Goal: Information Seeking & Learning: Check status

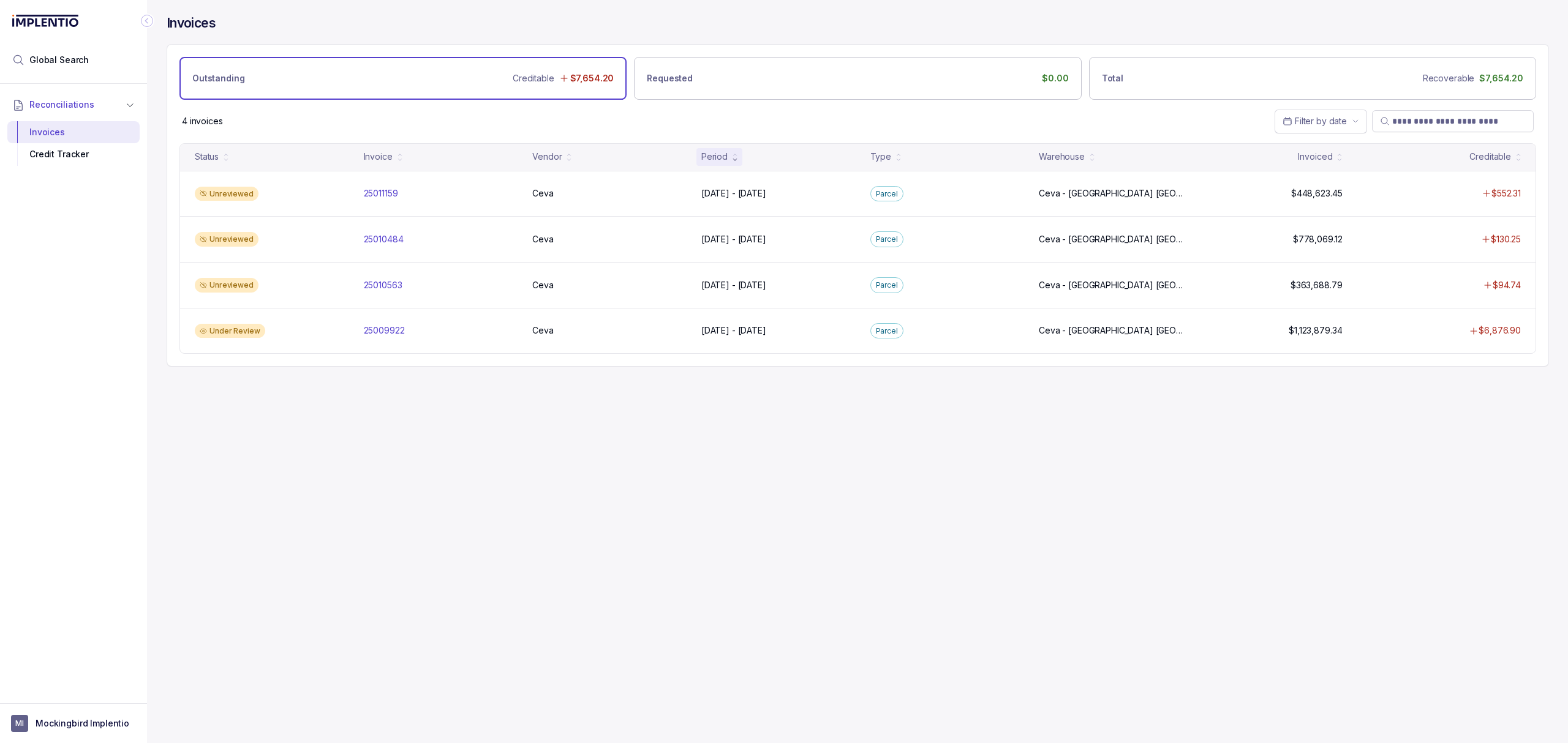
click at [567, 479] on div "Invoices Outstanding Creditable $7,654.20 Requested $0.00 Total Recoverable $7,…" at bounding box center [853, 371] width 1411 height 743
click at [390, 343] on div "Under Review 25009922 25009922 Ceva Ceva [DATE] - [DATE] [DATE] - [DATE] [GEOGR…" at bounding box center [858, 330] width 1355 height 46
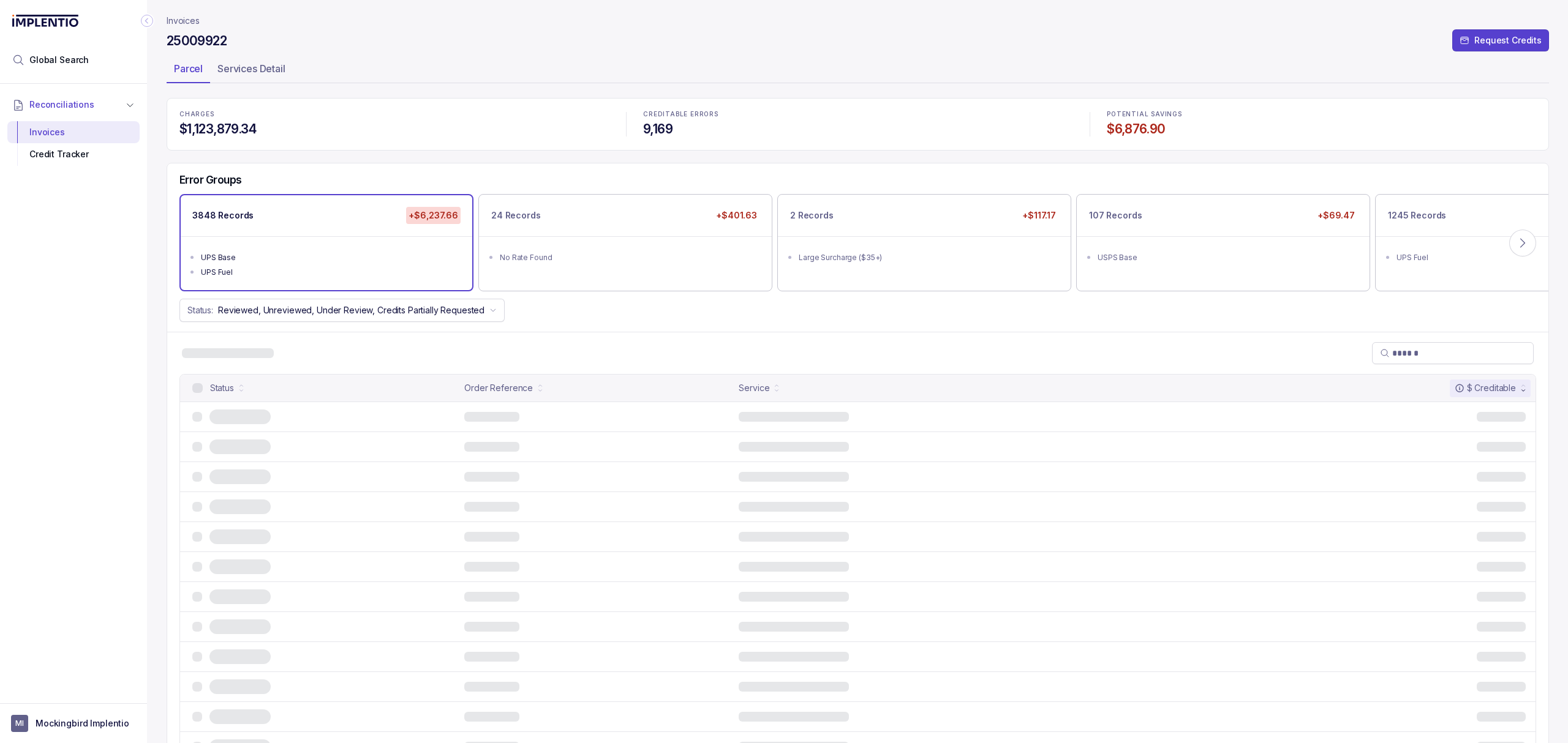
click at [748, 44] on div "25009922 Request Credits" at bounding box center [858, 42] width 1382 height 22
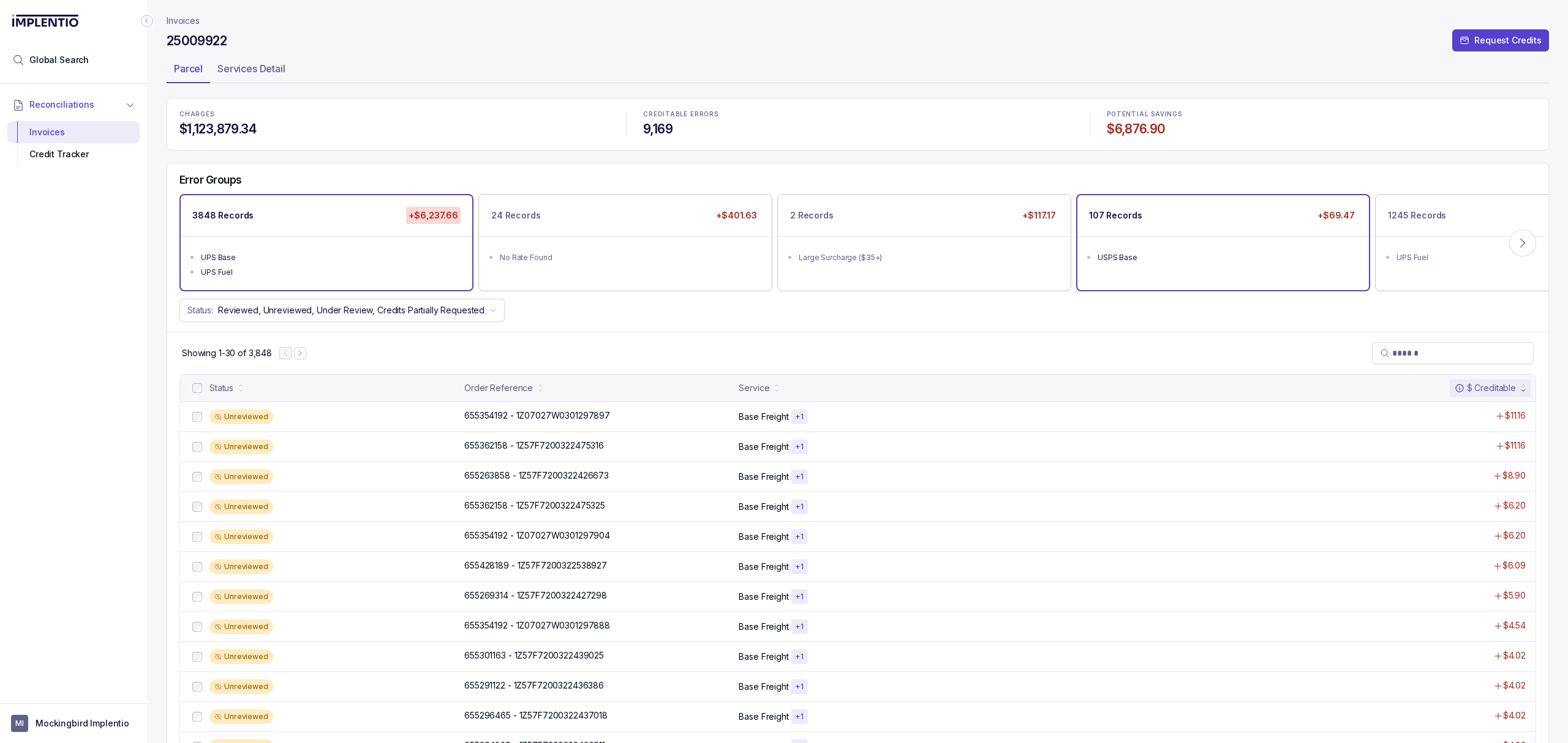
drag, startPoint x: 1196, startPoint y: 248, endPoint x: 1197, endPoint y: 292, distance: 44.0
click at [1197, 248] on ul "USPS Base" at bounding box center [1222, 256] width 292 height 39
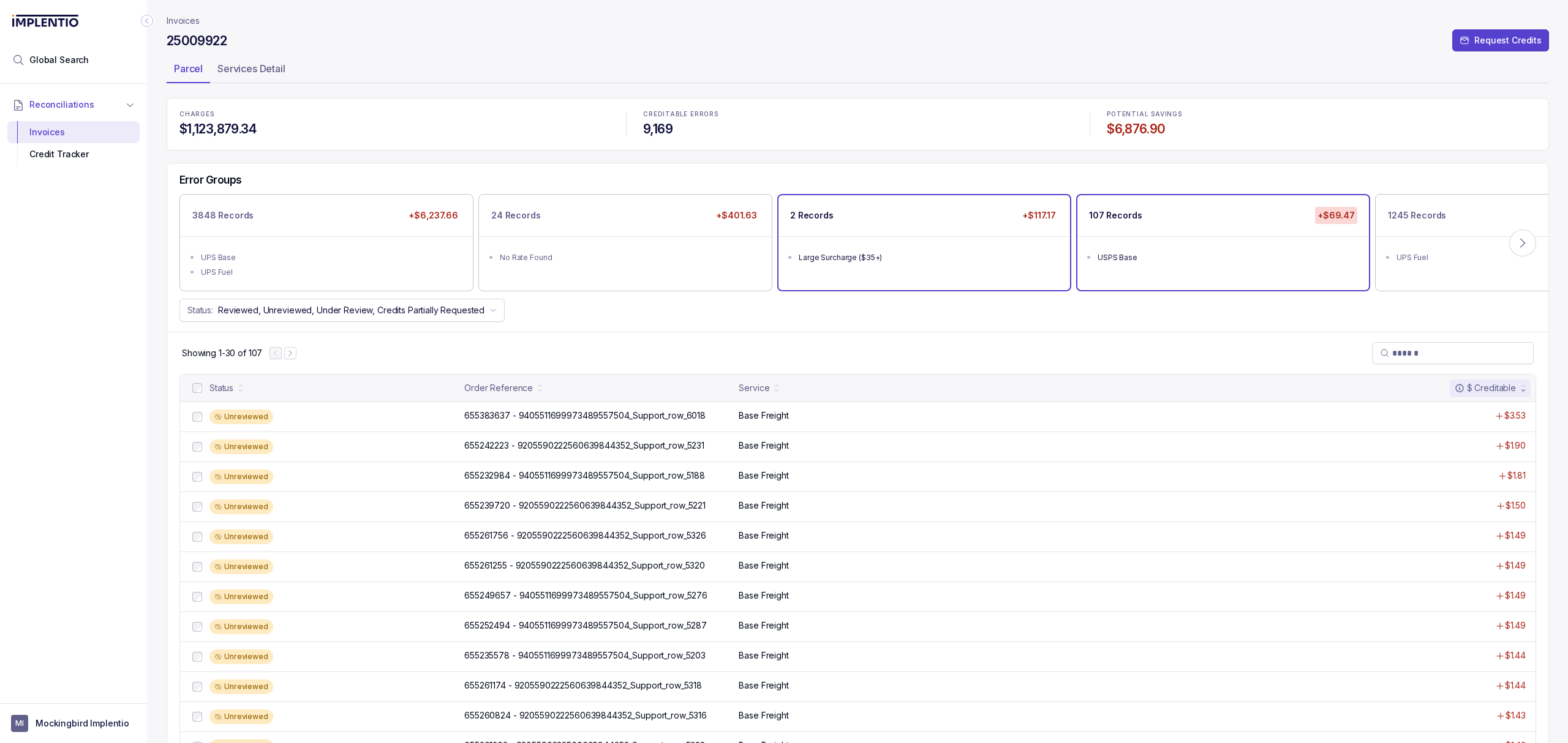
click at [902, 265] on ul "Large Surcharge ($35+)" at bounding box center [924, 256] width 292 height 39
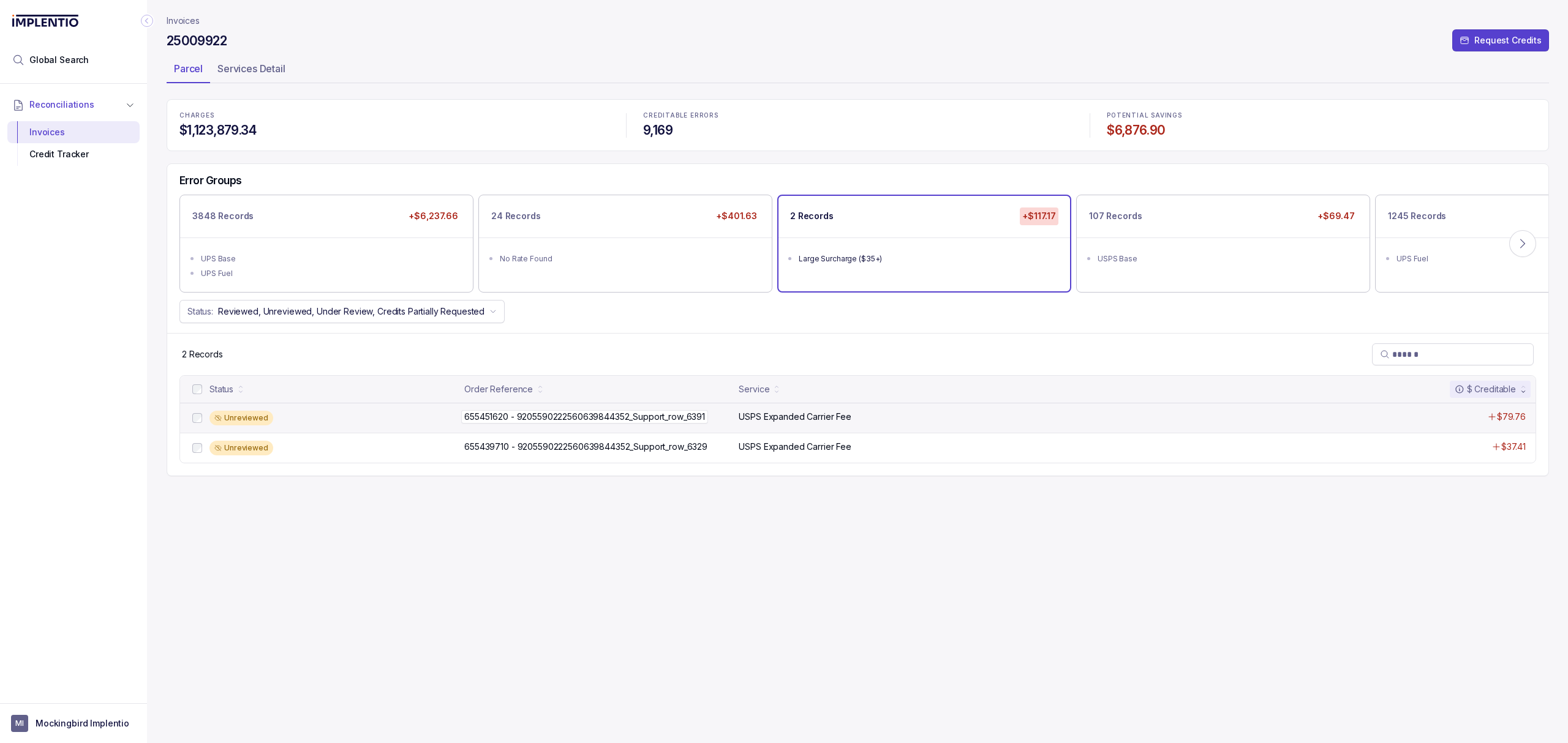
click at [549, 419] on p "655451620 - 9205590222560639844352_Support_row_6391" at bounding box center [584, 417] width 247 height 14
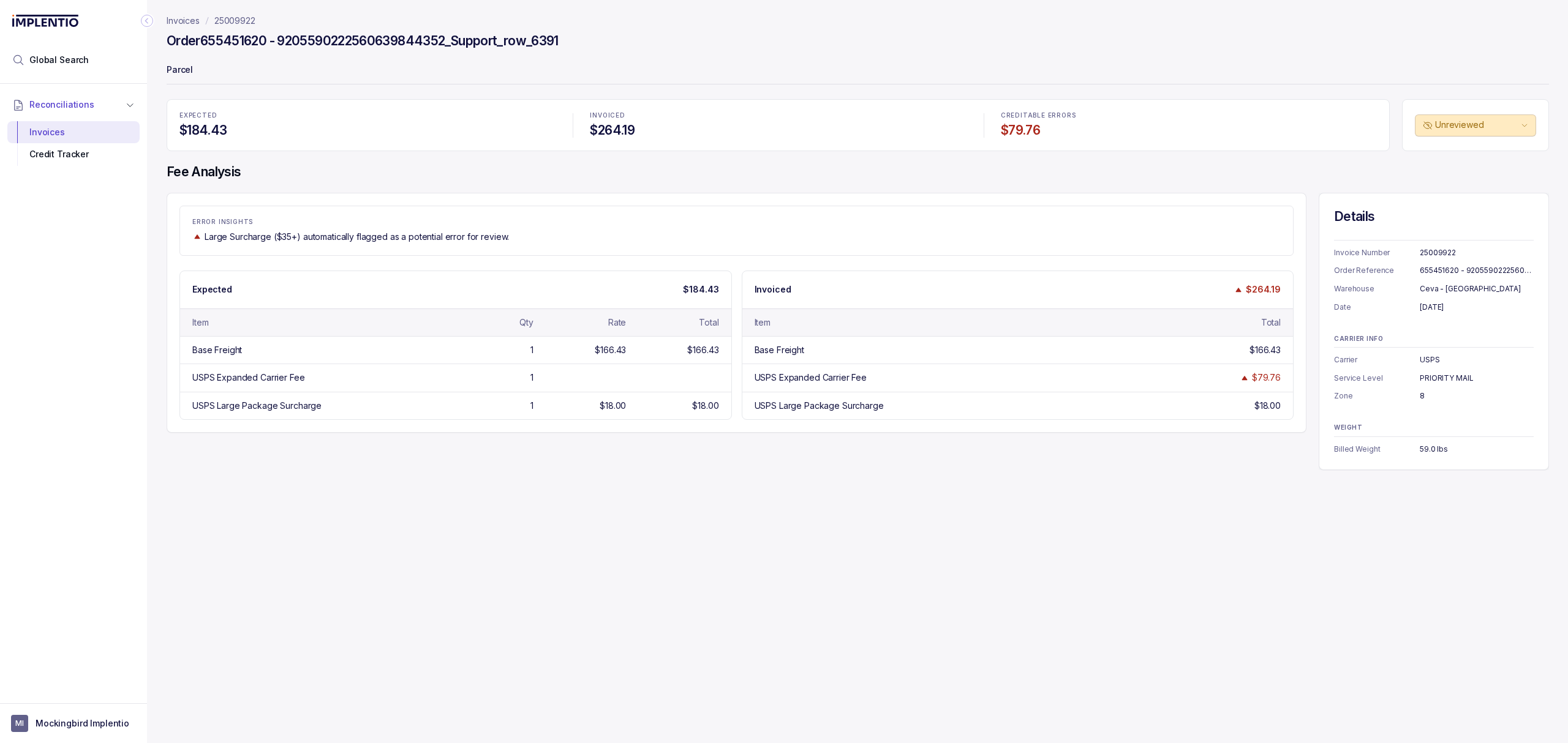
click at [836, 254] on div "ERROR INSIGHTS Large Surcharge ($35+) automatically flagged as a potential erro…" at bounding box center [737, 230] width 1114 height 50
drag, startPoint x: 581, startPoint y: 30, endPoint x: 236, endPoint y: 52, distance: 345.7
click at [236, 52] on header "Invoices 25009922 Order 655451620 - 9205590222560639844352_Support_row_6391 Par…" at bounding box center [858, 49] width 1382 height 99
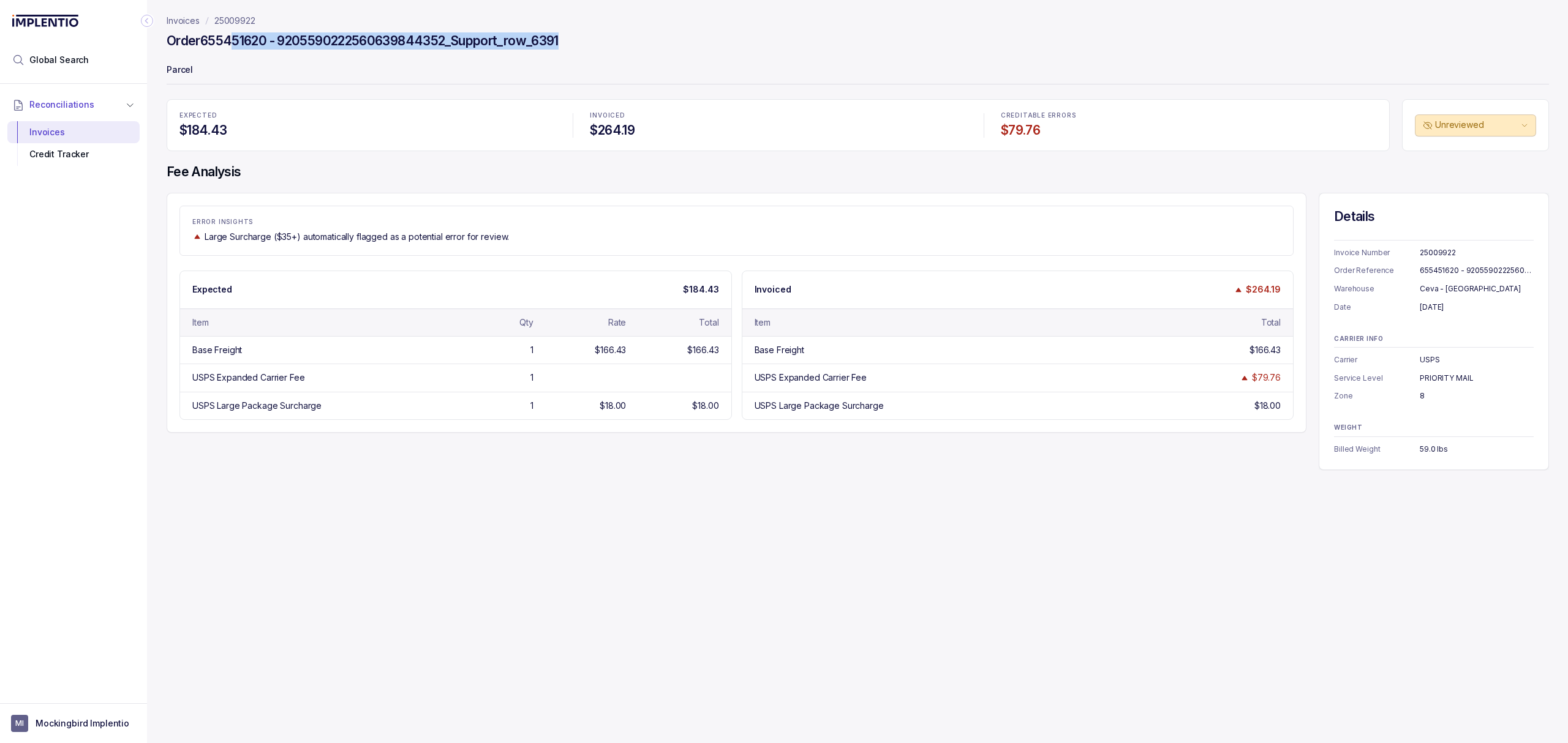
click at [236, 52] on div "Order 655451620 - 9205590222560639844352_Support_row_6391" at bounding box center [858, 42] width 1382 height 22
drag, startPoint x: 199, startPoint y: 40, endPoint x: 248, endPoint y: 36, distance: 49.2
click at [248, 36] on h4 "Order 655451620 - 9205590222560639844352_Support_row_6391" at bounding box center [362, 41] width 392 height 17
drag, startPoint x: 202, startPoint y: 42, endPoint x: 268, endPoint y: 42, distance: 66.0
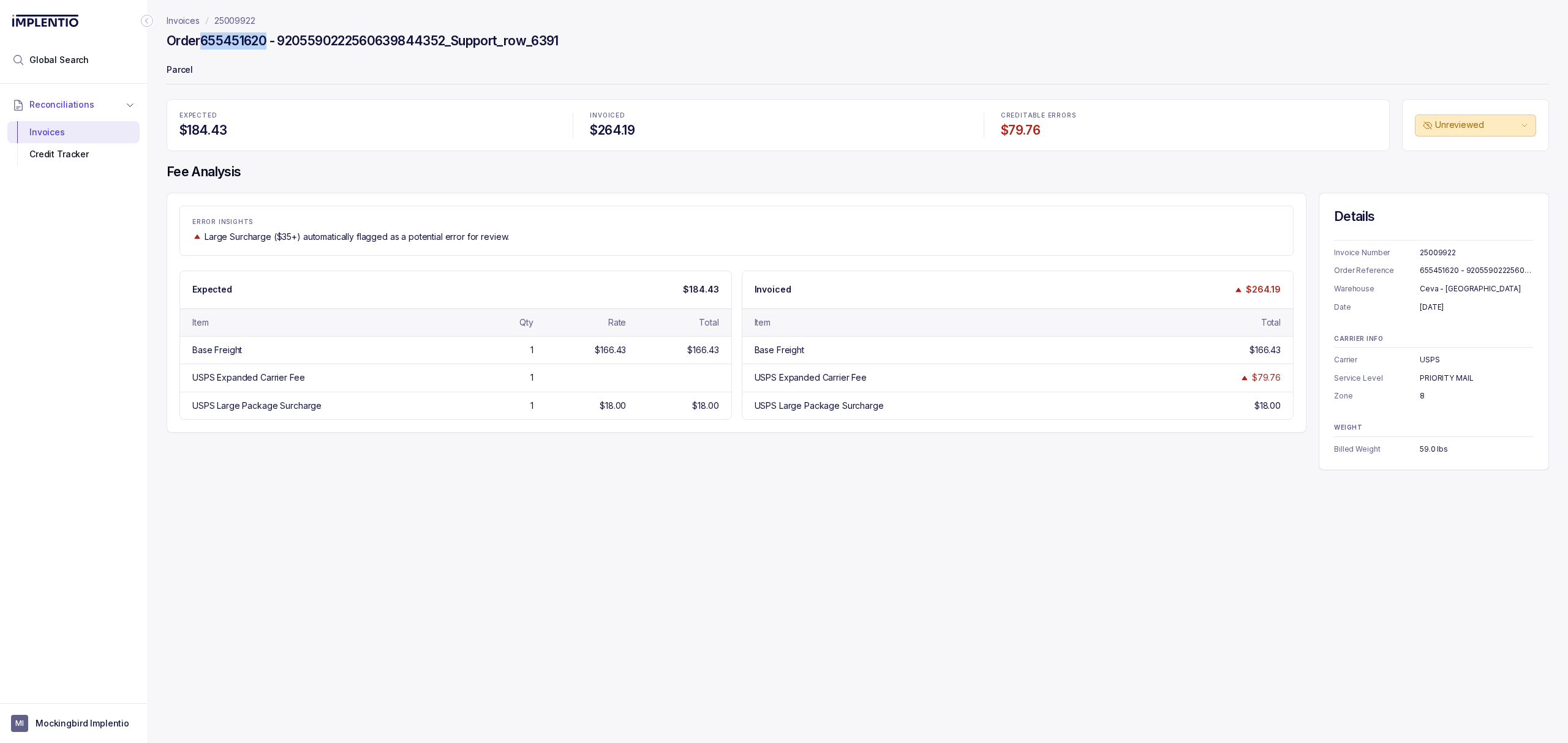
click at [268, 42] on h4 "Order 655451620 - 9205590222560639844352_Support_row_6391" at bounding box center [362, 41] width 392 height 17
copy h4 "655451620"
click at [58, 55] on span "Global Search" at bounding box center [59, 60] width 59 height 12
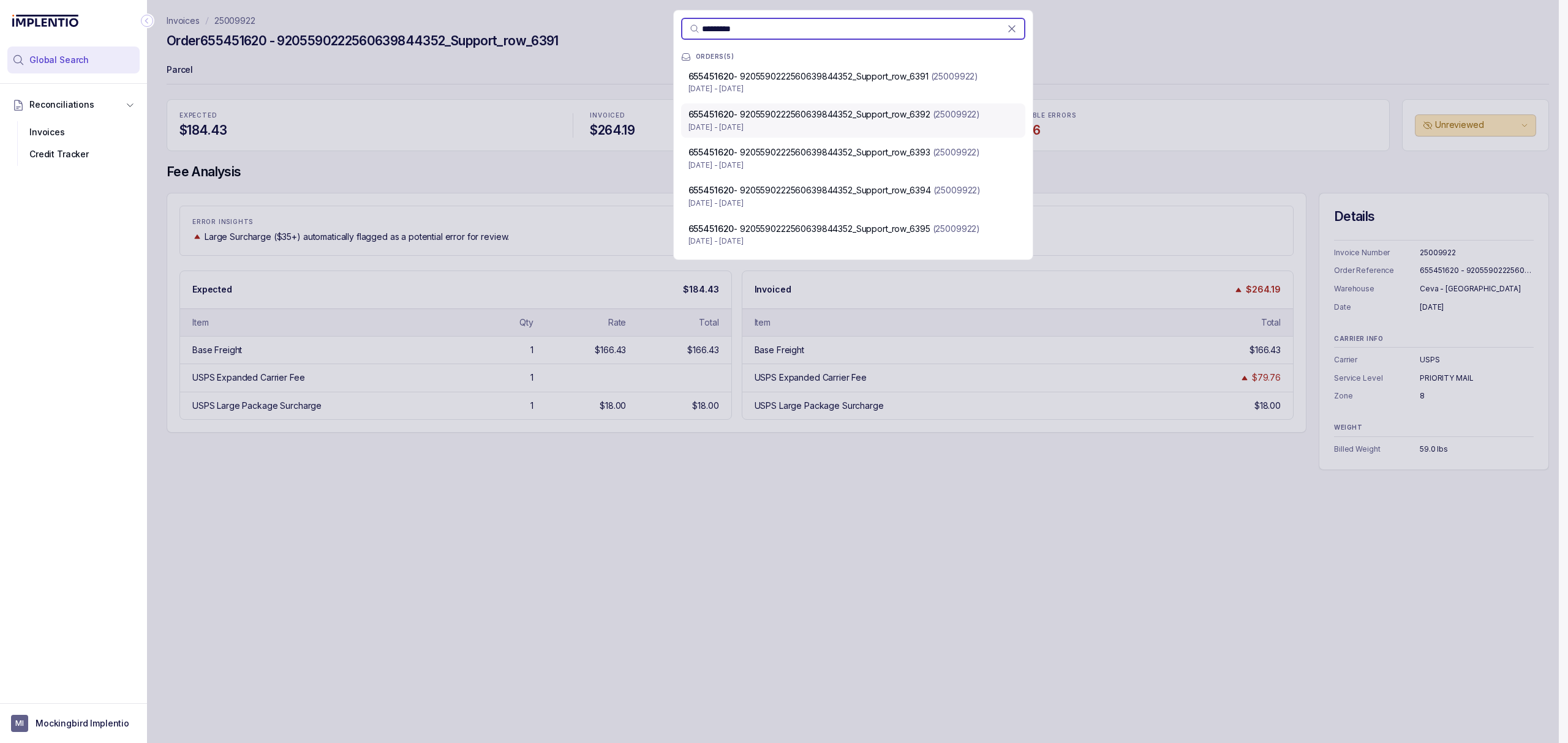
type input "*********"
click at [985, 109] on div "655451620 - 9205590222560639844352_Support_row_6392 (25009922)" at bounding box center [853, 114] width 330 height 12
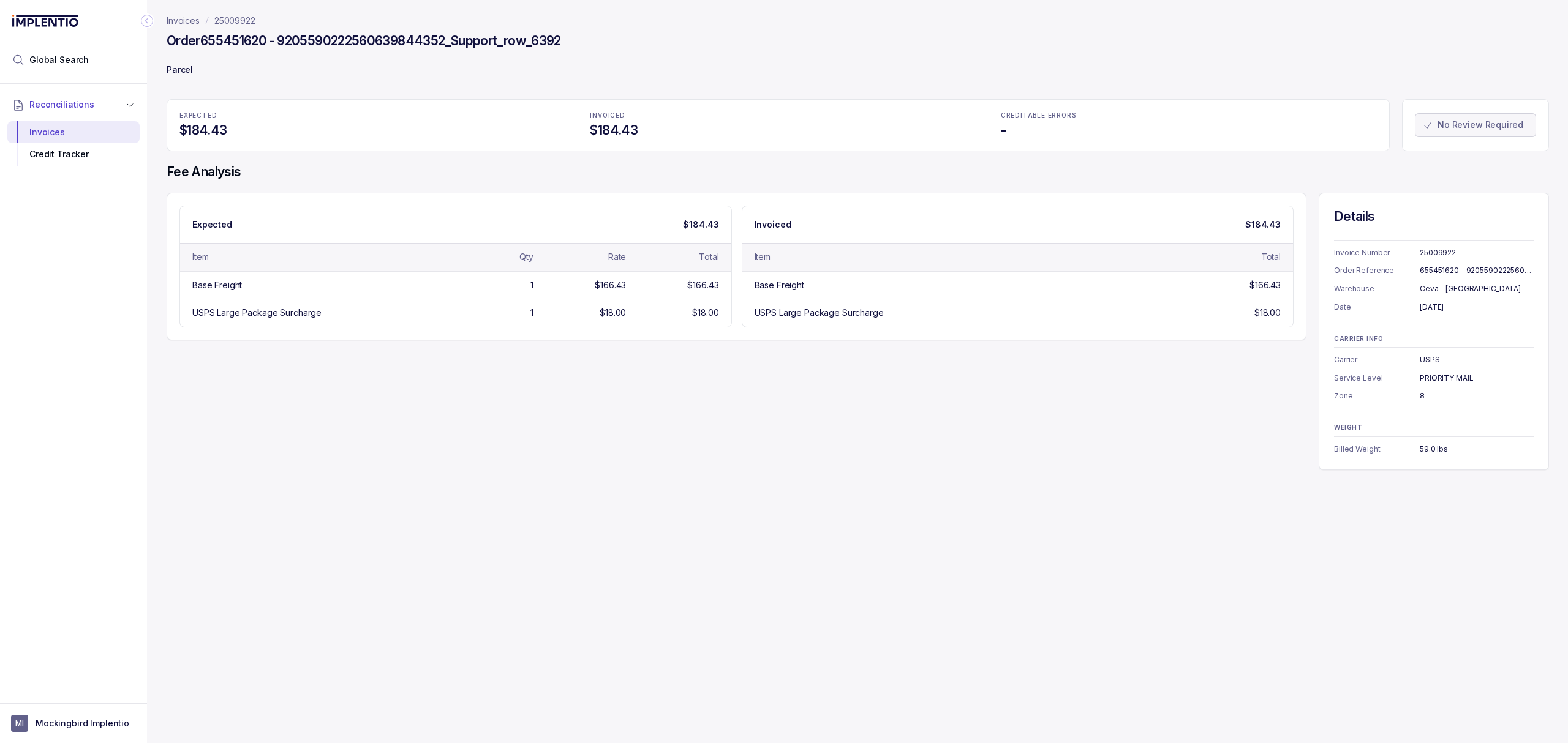
click at [807, 405] on div "Expected $184.43 Item Qty Rate Total Base Freight 1 $166.43 $166.43 USPS Large …" at bounding box center [858, 332] width 1382 height 277
click at [791, 394] on div "Expected $184.43 Item Qty Rate Total Base Freight 1 $166.43 $166.43 USPS Large …" at bounding box center [858, 332] width 1382 height 277
click at [867, 236] on div "Invoiced $184.43" at bounding box center [1017, 224] width 551 height 36
click at [1070, 411] on div "Expected $184.43 Item Qty Rate Total Base Freight 1 $166.43 $166.43 USPS Large …" at bounding box center [858, 332] width 1382 height 277
click at [857, 392] on div "Expected $184.43 Item Qty Rate Total Base Freight 1 $166.43 $166.43 USPS Large …" at bounding box center [858, 332] width 1382 height 277
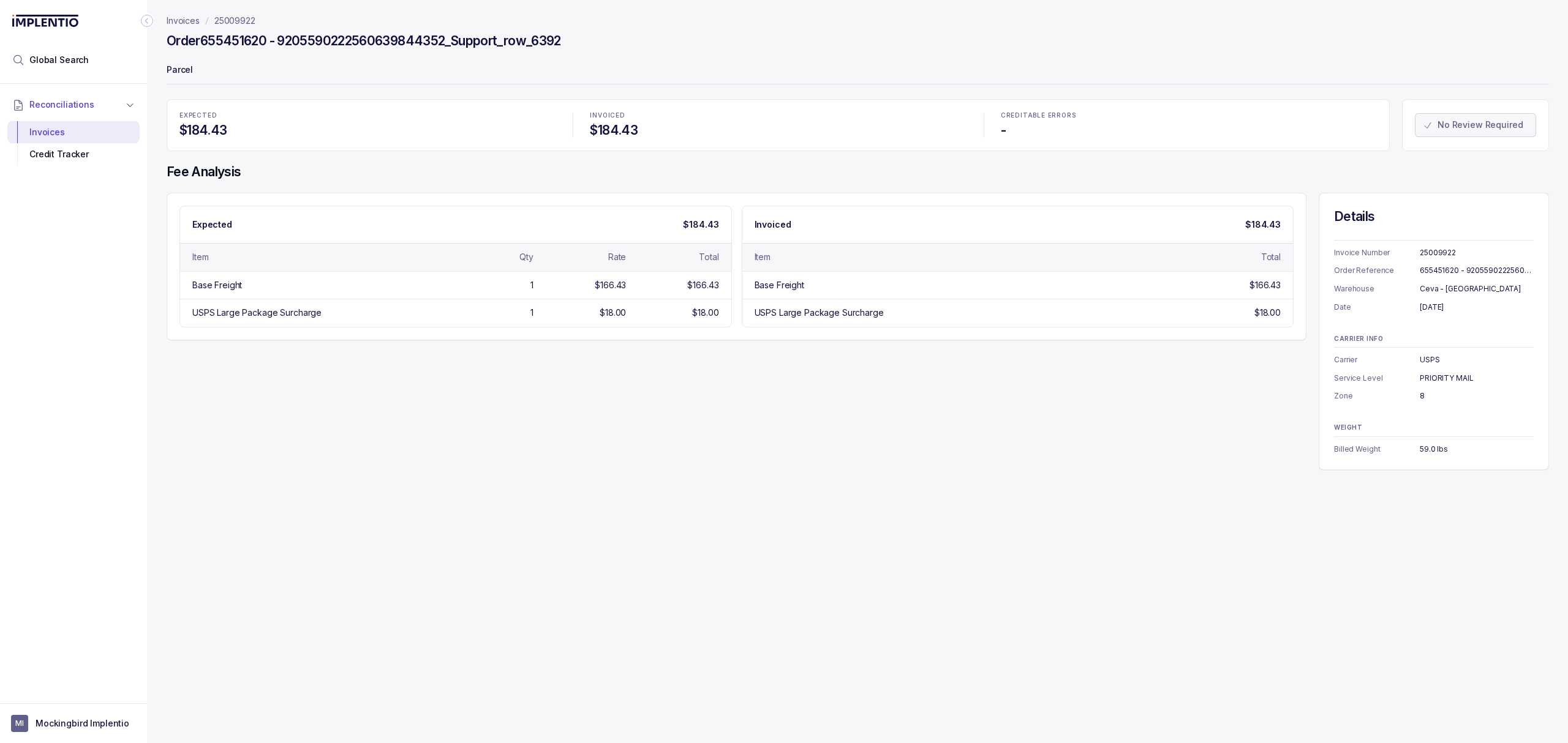
click at [881, 365] on div "Expected $184.43 Item Qty Rate Total Base Freight 1 $166.43 $166.43 USPS Large …" at bounding box center [858, 332] width 1382 height 277
click at [84, 59] on span "Global Search" at bounding box center [59, 60] width 59 height 12
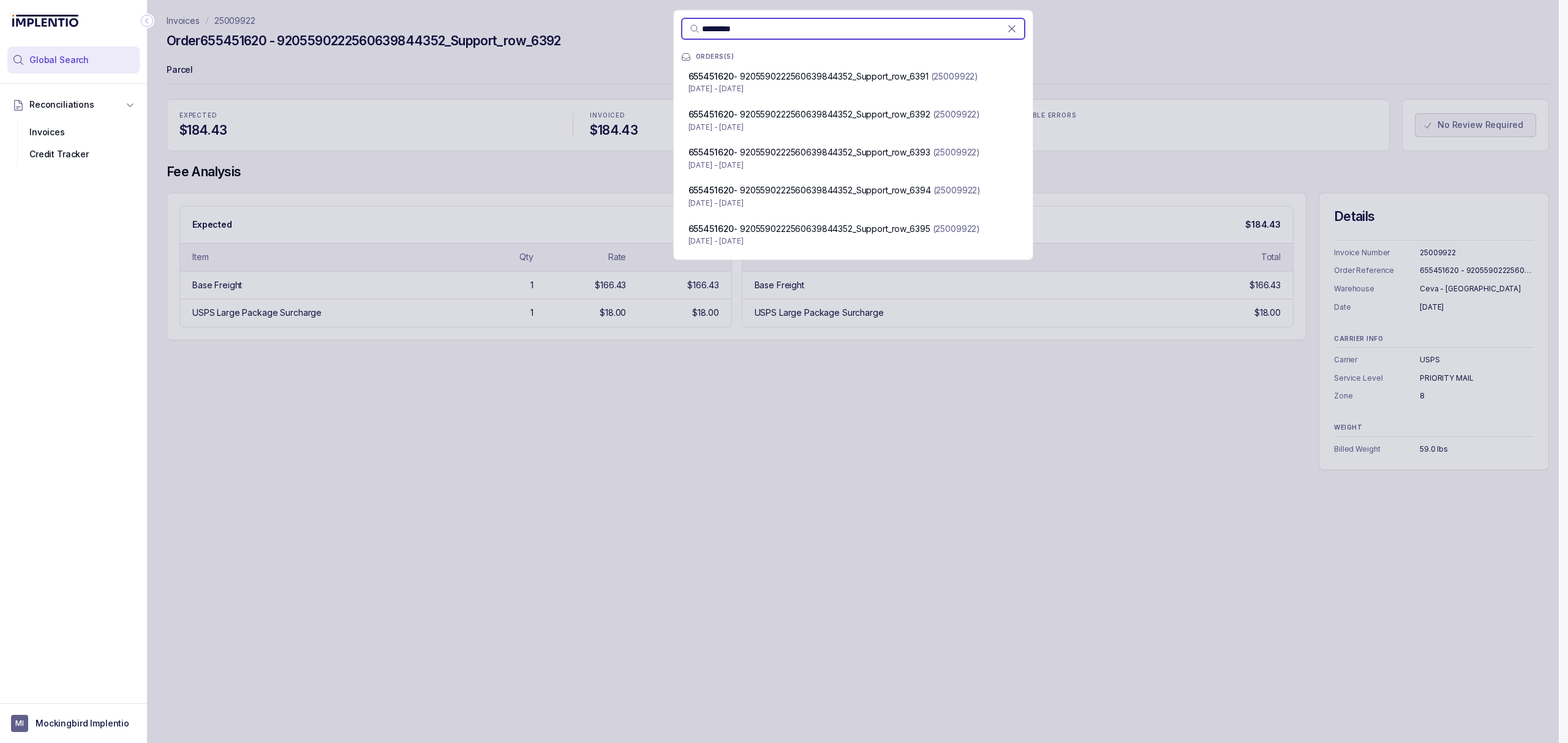
type input "*********"
click at [521, 432] on div "********* ORDERS [PHONE_NUMBER] - 9205590222560639844352_Support_row_6391 (2500…" at bounding box center [853, 371] width 1411 height 743
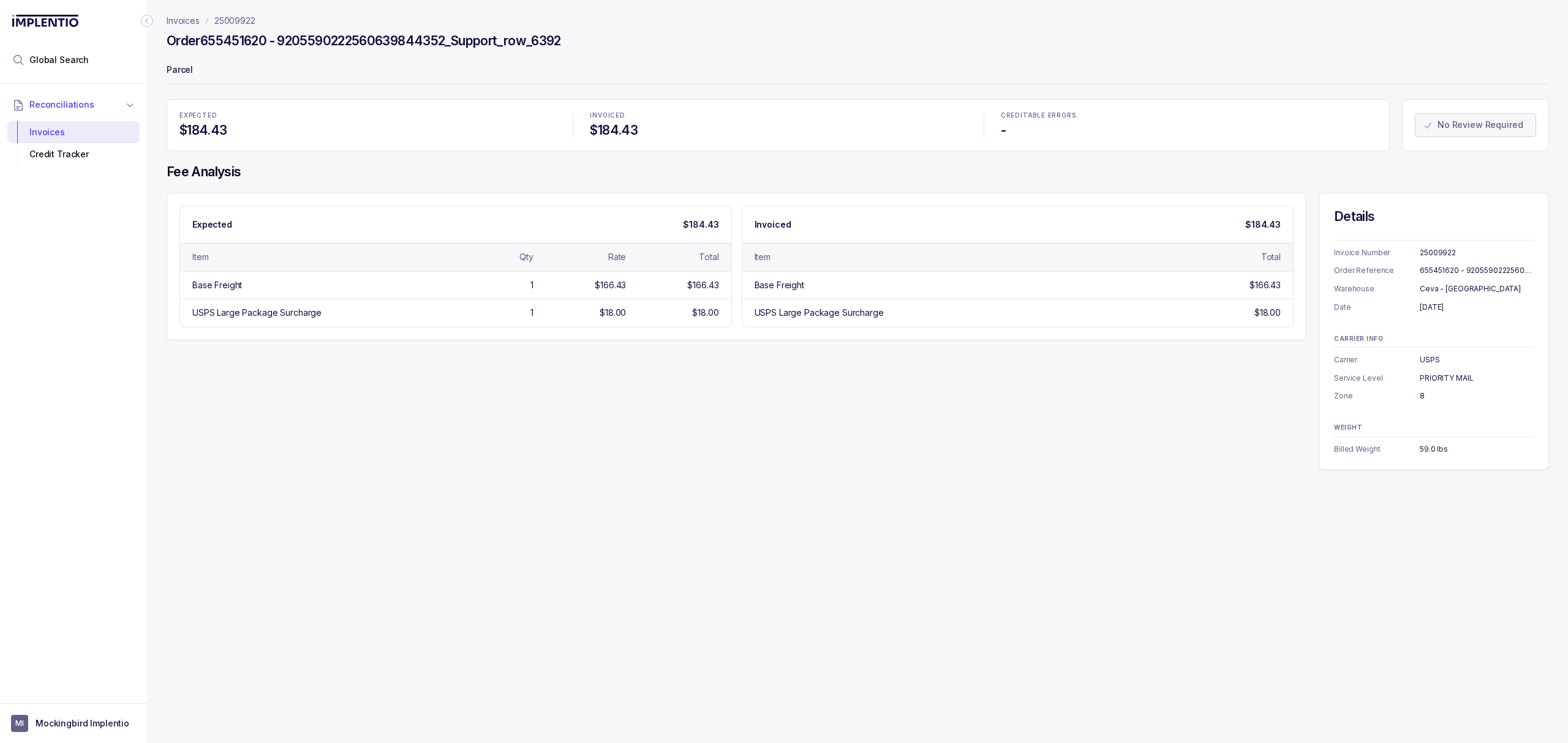
click at [440, 236] on div "Expected $184.43" at bounding box center [455, 224] width 551 height 36
click at [170, 15] on p "Invoices" at bounding box center [183, 20] width 33 height 12
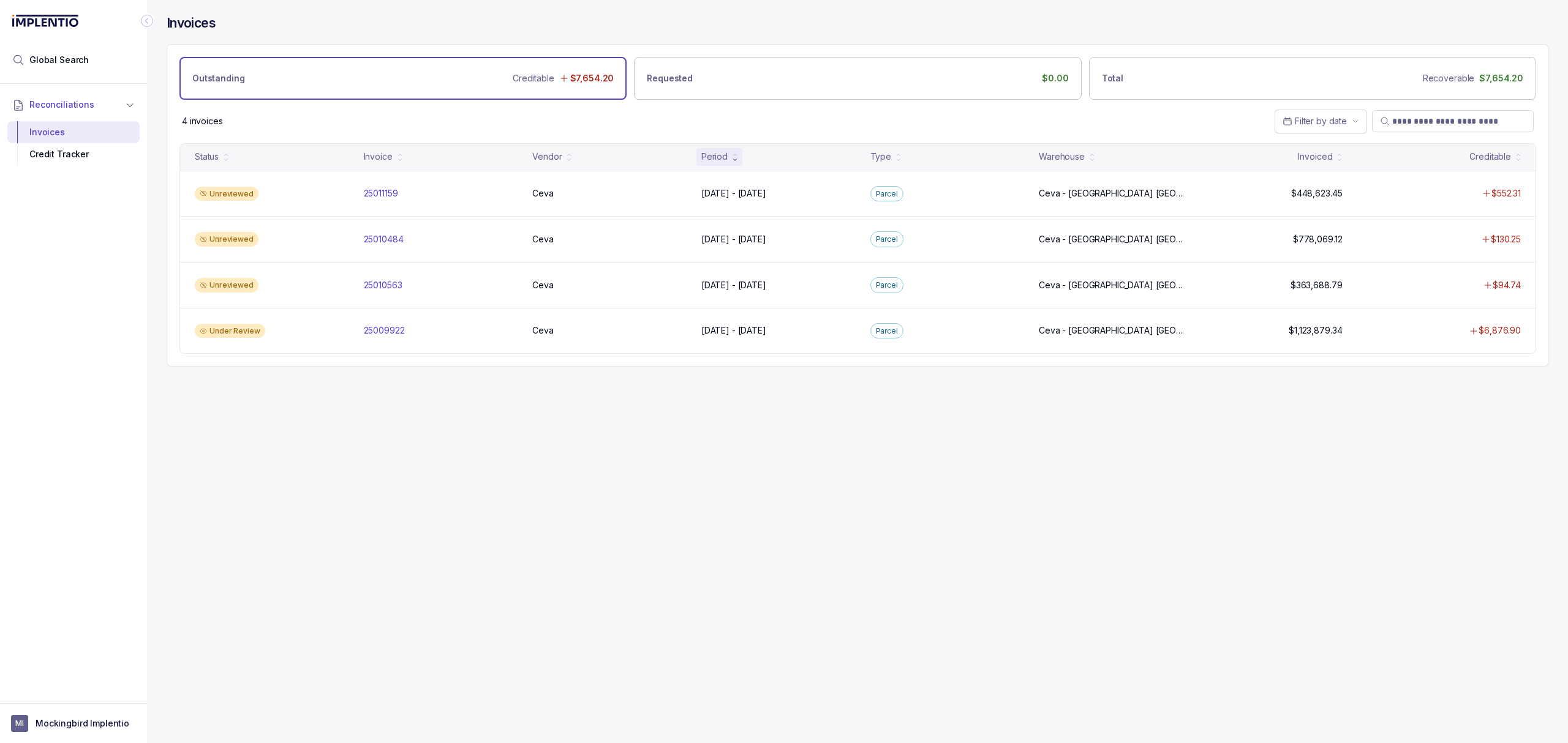
click at [732, 457] on div "Invoices Outstanding Creditable $7,654.20 Requested $0.00 Total Recoverable $7,…" at bounding box center [853, 371] width 1411 height 743
click at [390, 336] on p "25009922" at bounding box center [384, 330] width 47 height 14
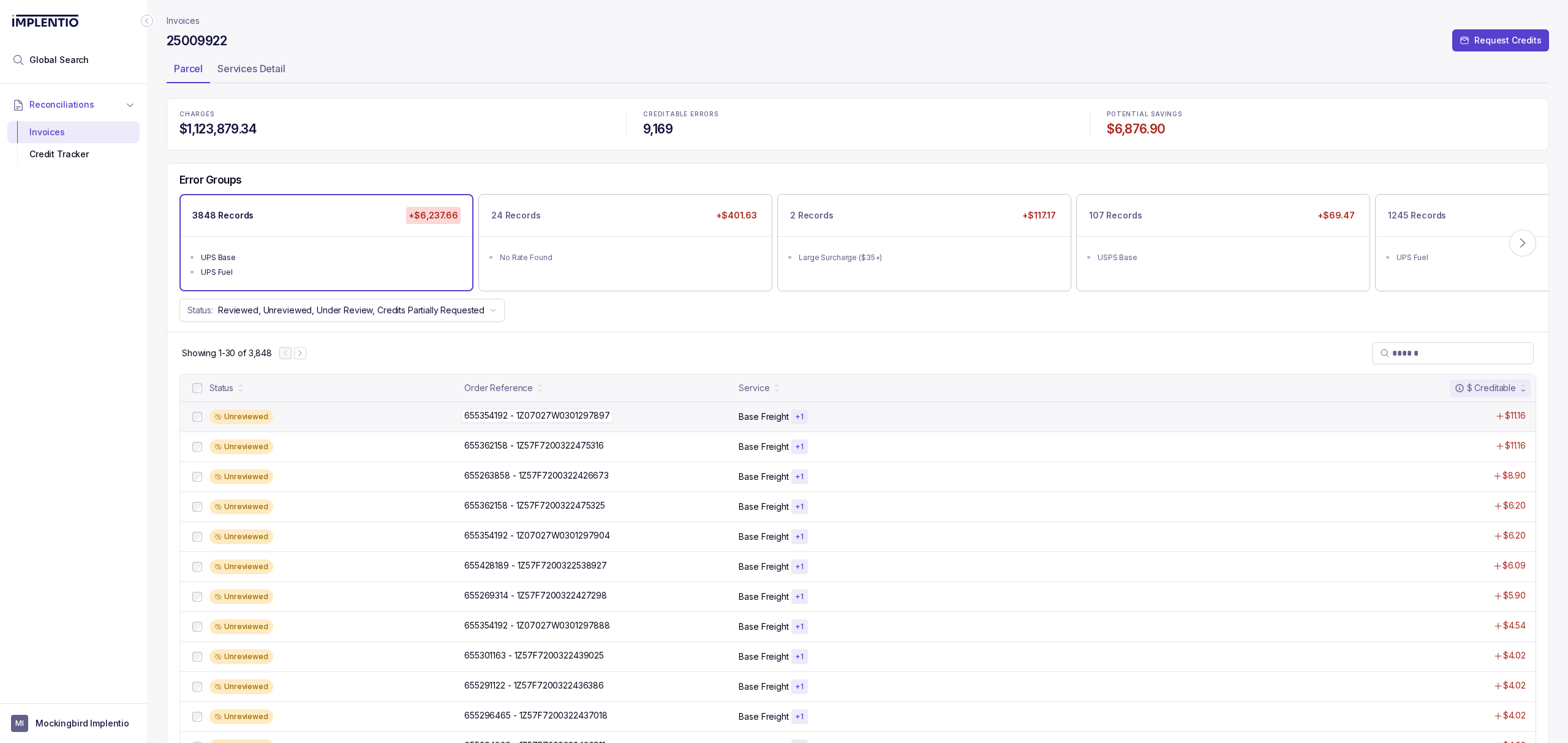
click at [527, 412] on p "655354192 - 1Z07027W0301297897" at bounding box center [537, 416] width 152 height 14
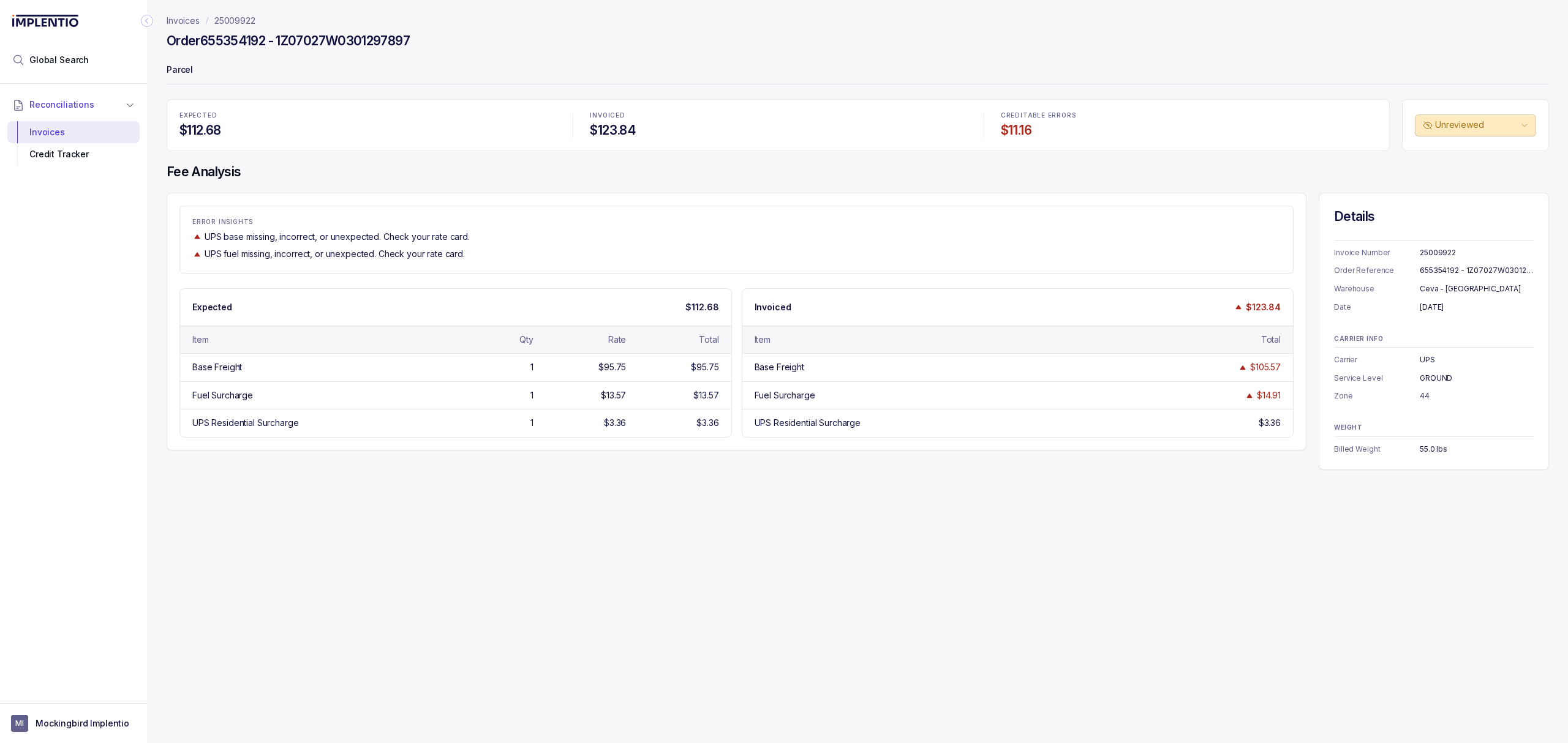
click at [228, 18] on p "25009922" at bounding box center [235, 20] width 41 height 12
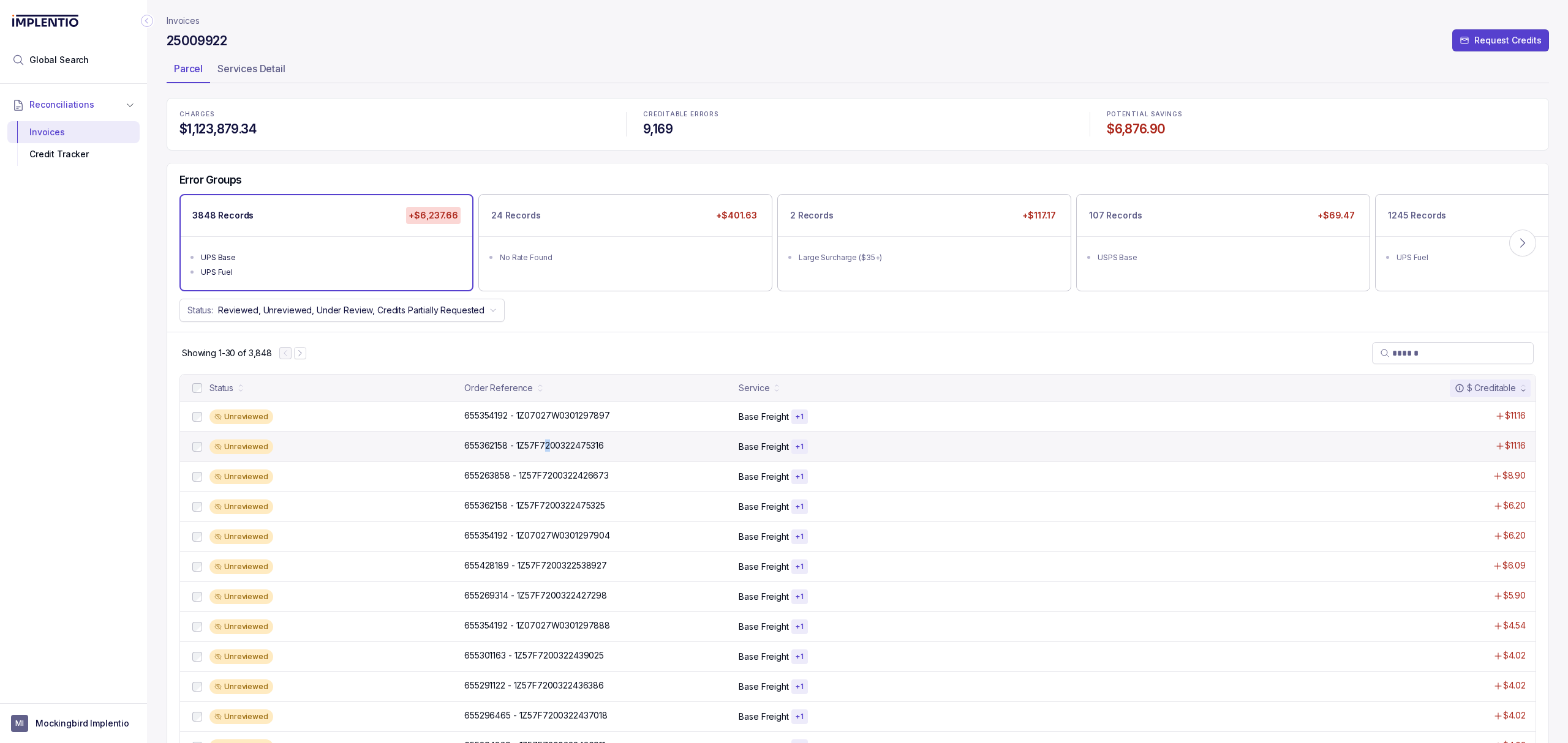
click at [547, 439] on div "Unreviewed 655362158 - 1Z57F7200322475316 655362158 - 1Z57F7200322475316 Base F…" at bounding box center [858, 447] width 1355 height 30
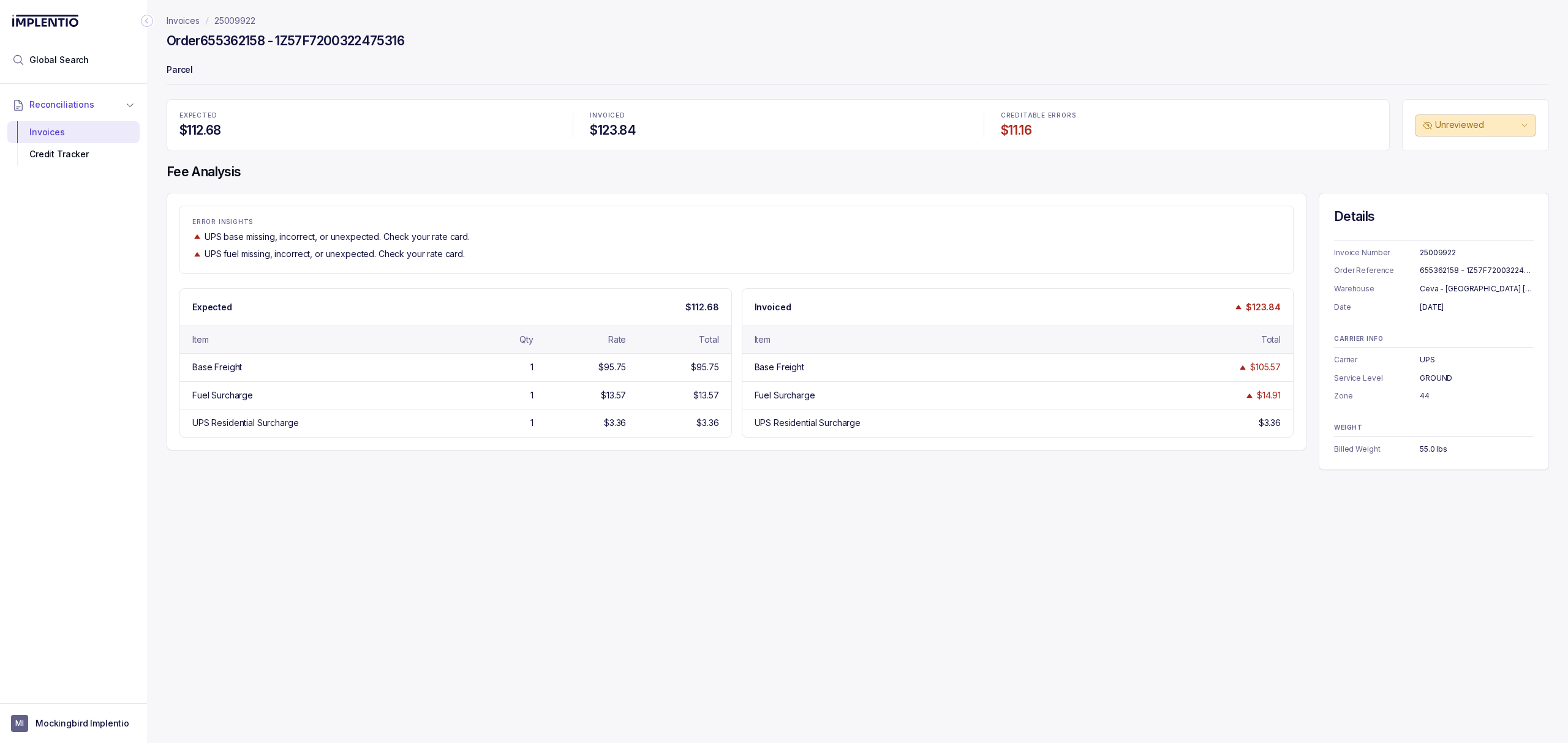
click at [245, 20] on p "25009922" at bounding box center [235, 20] width 41 height 12
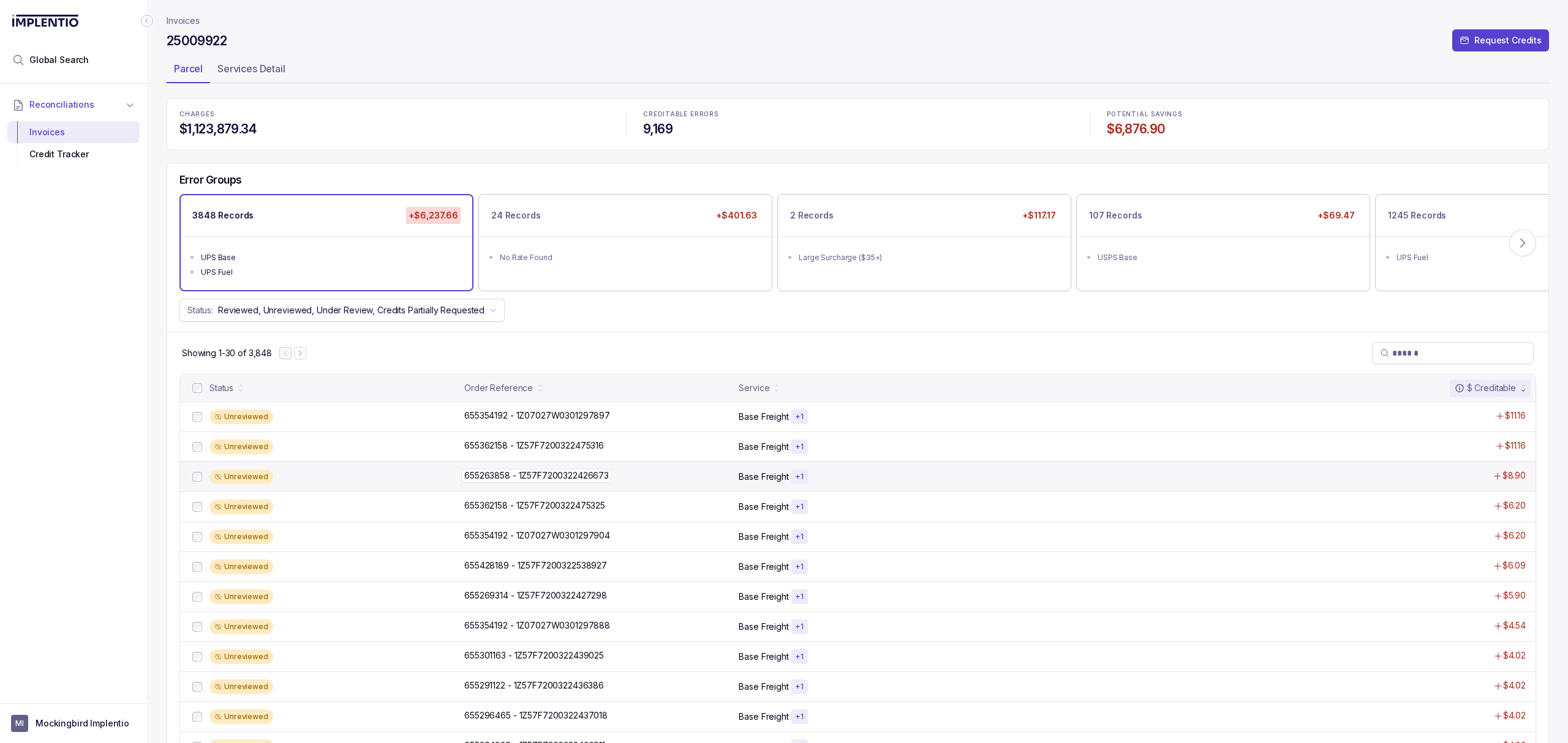
click at [594, 478] on p "655263858 - 1Z57F7200322426673" at bounding box center [536, 476] width 151 height 14
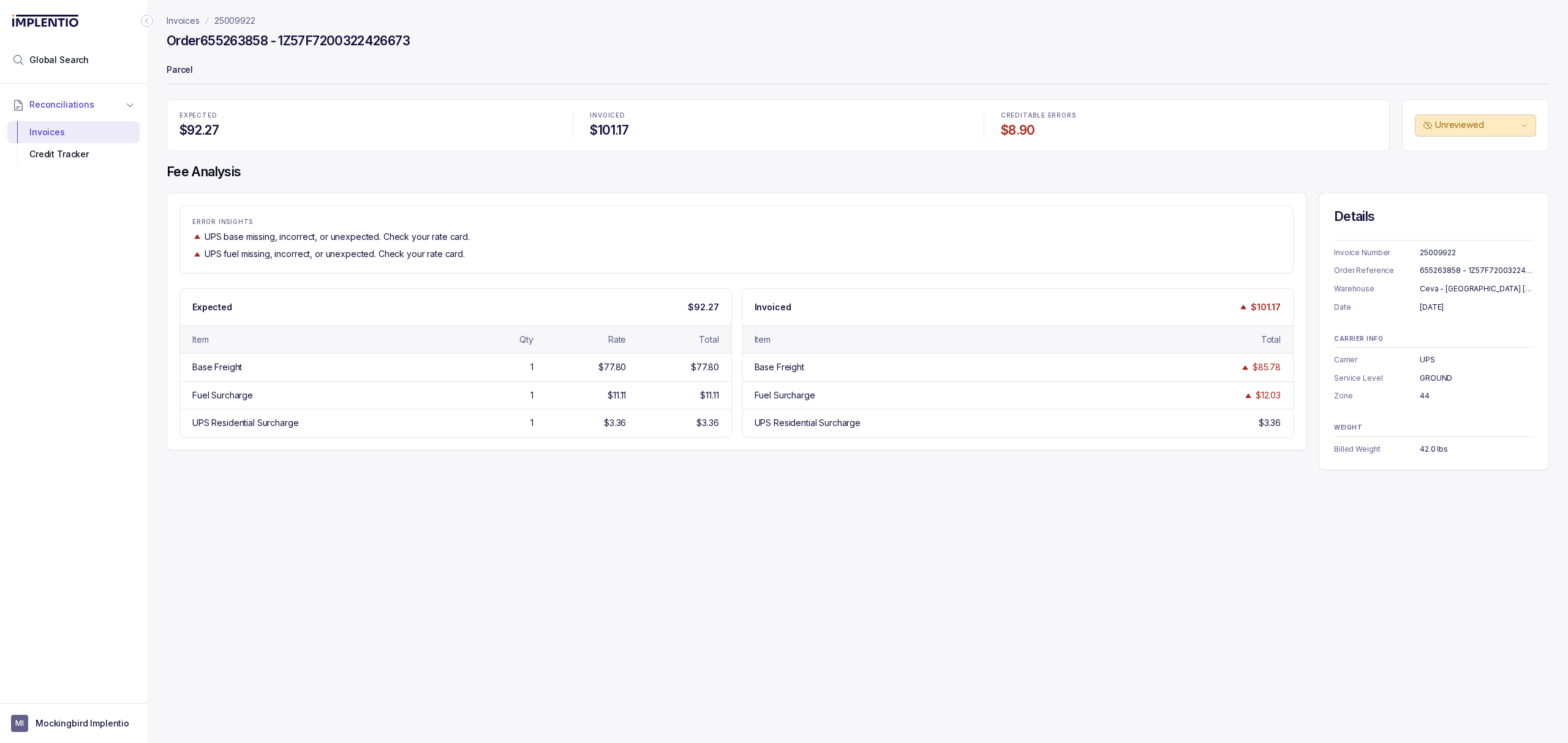
click at [252, 15] on p "25009922" at bounding box center [235, 20] width 41 height 12
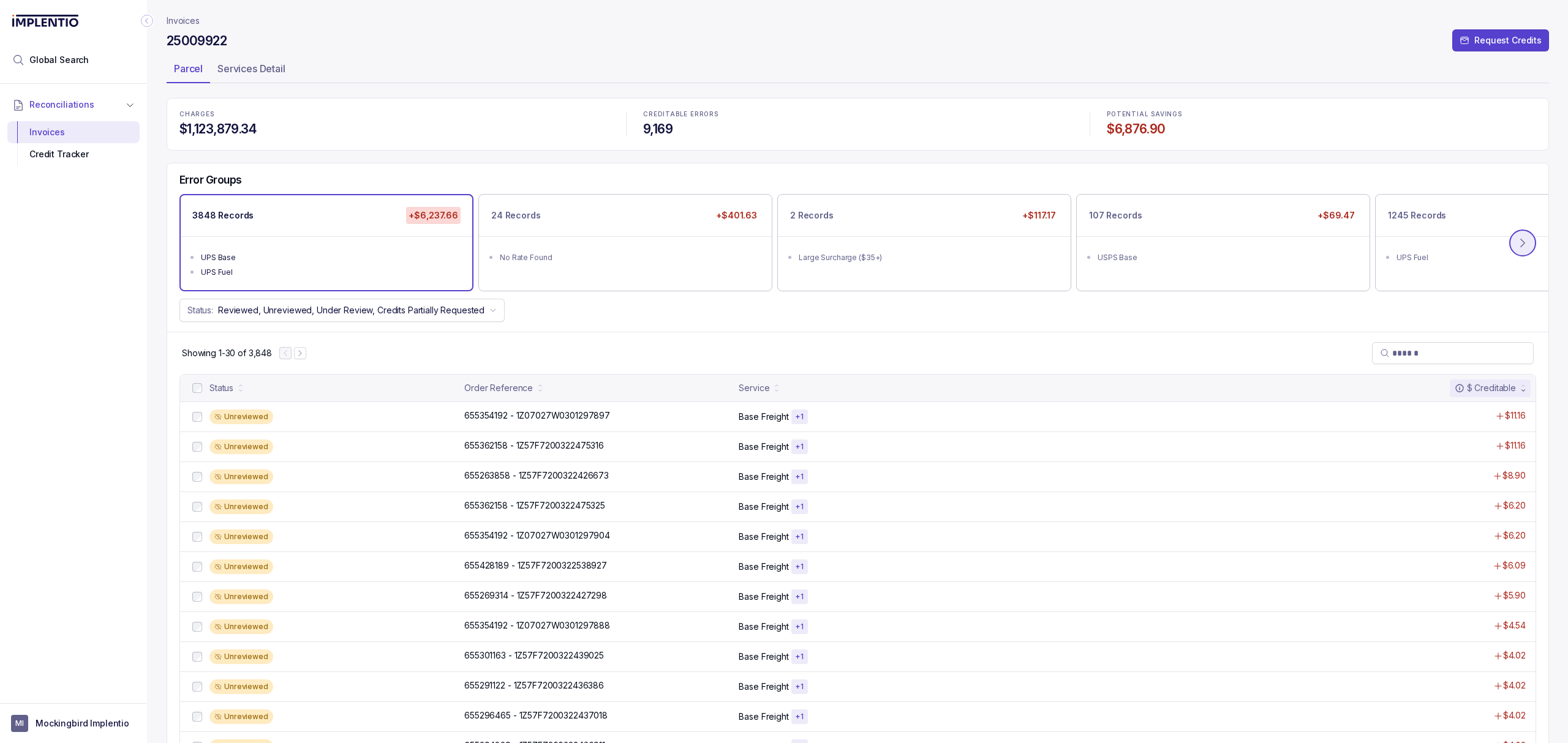
click at [1517, 238] on icon at bounding box center [1523, 243] width 12 height 12
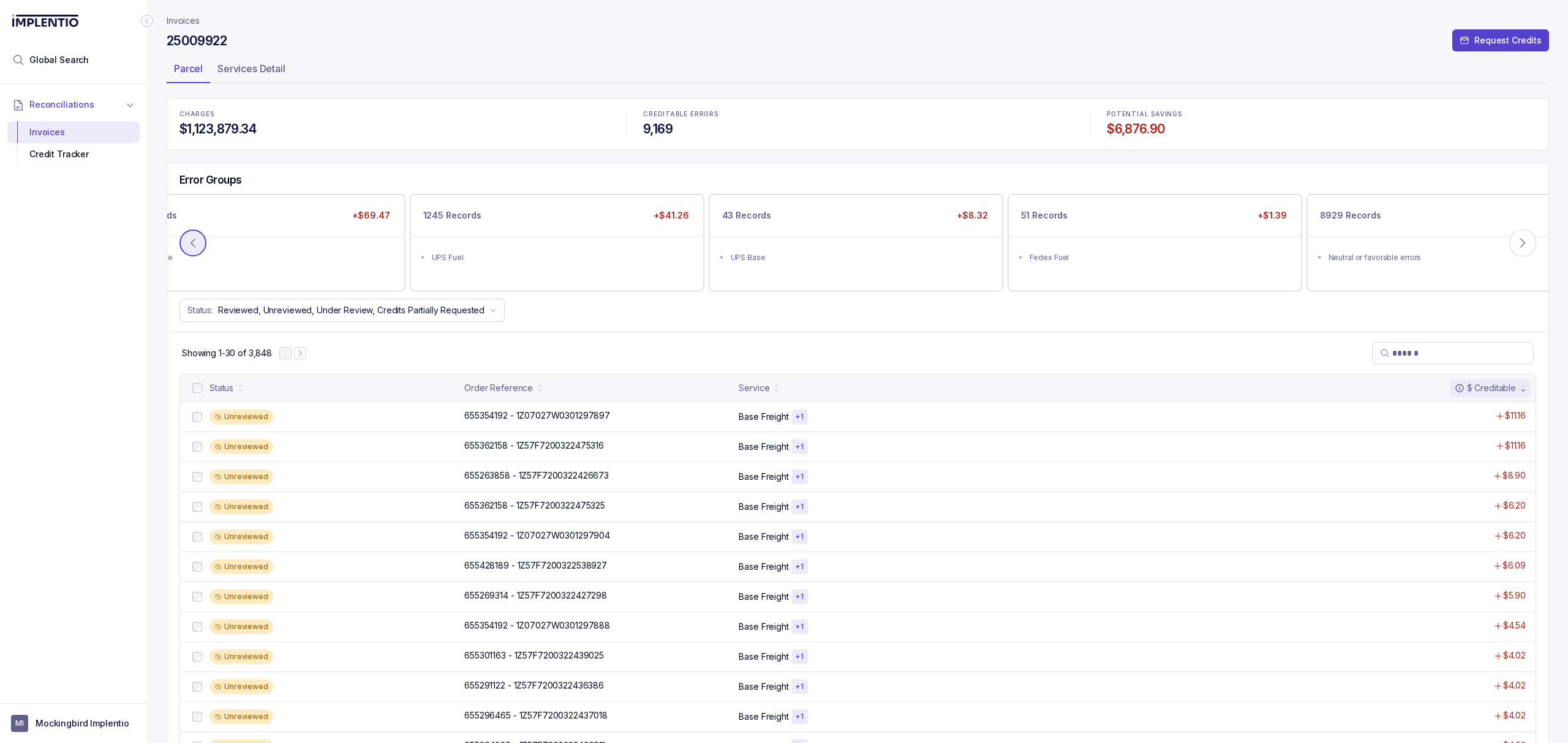
click at [193, 244] on icon at bounding box center [192, 243] width 12 height 12
click at [184, 20] on p "Invoices" at bounding box center [183, 20] width 33 height 12
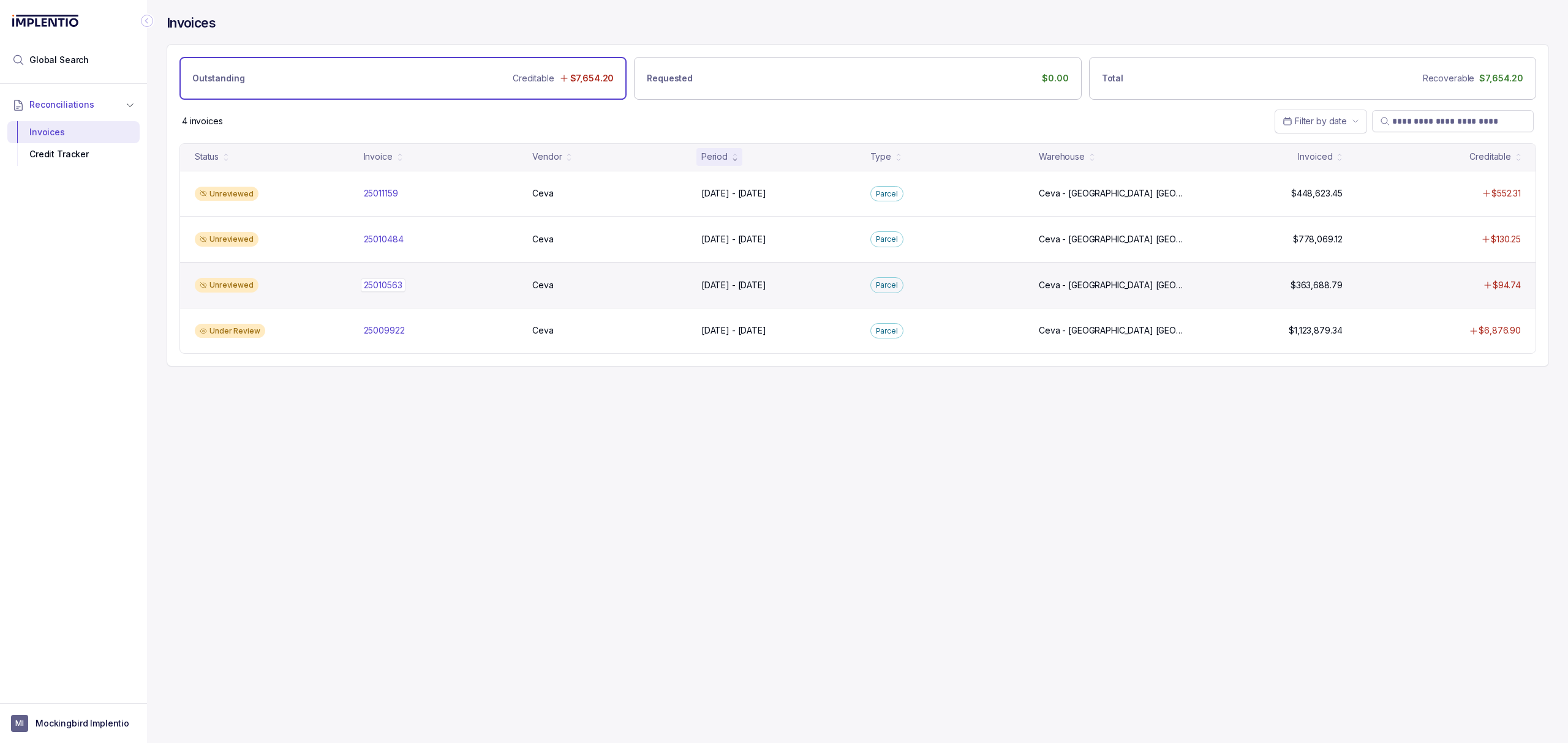
click at [393, 283] on p "25010563" at bounding box center [383, 286] width 45 height 14
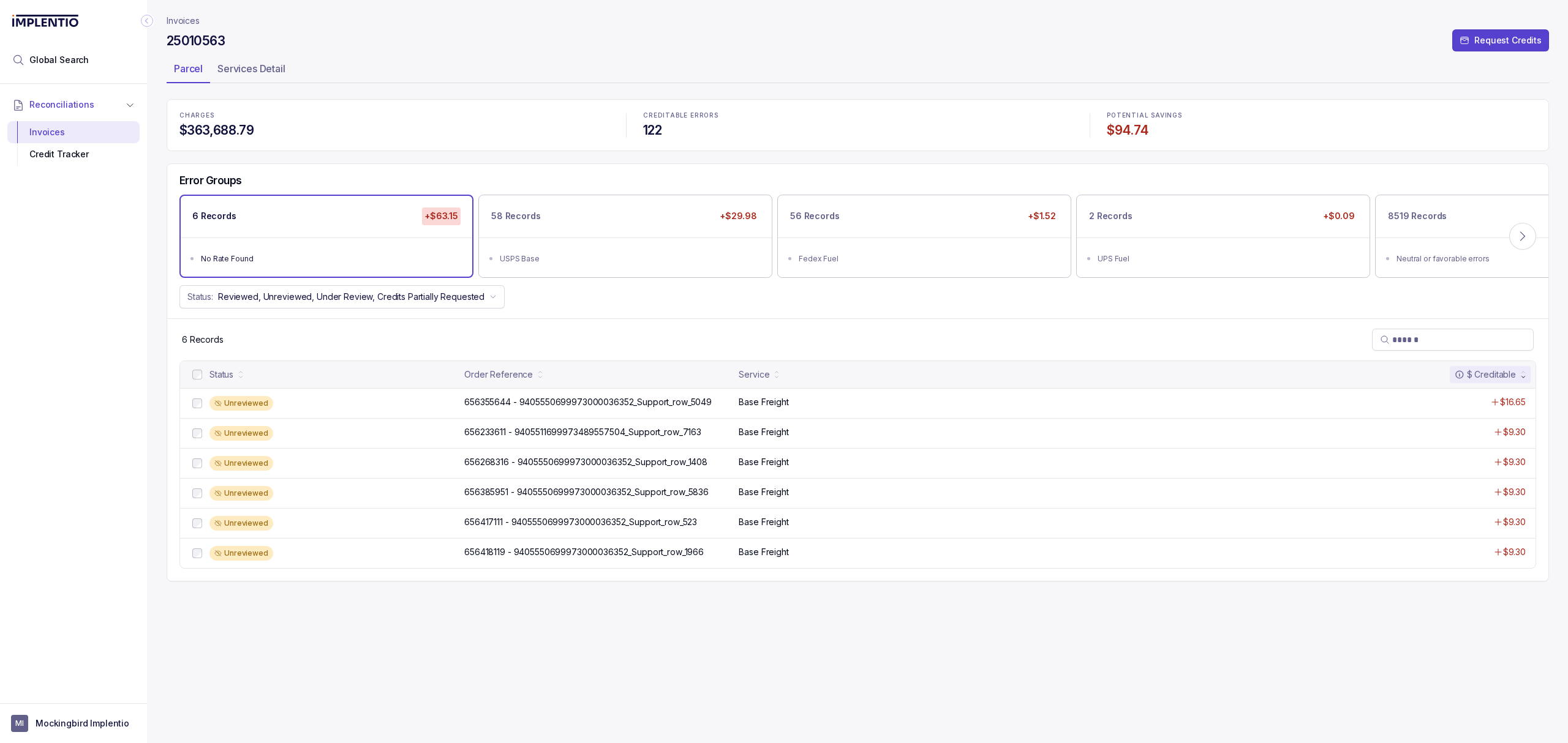
click at [183, 22] on p "Invoices" at bounding box center [183, 20] width 33 height 12
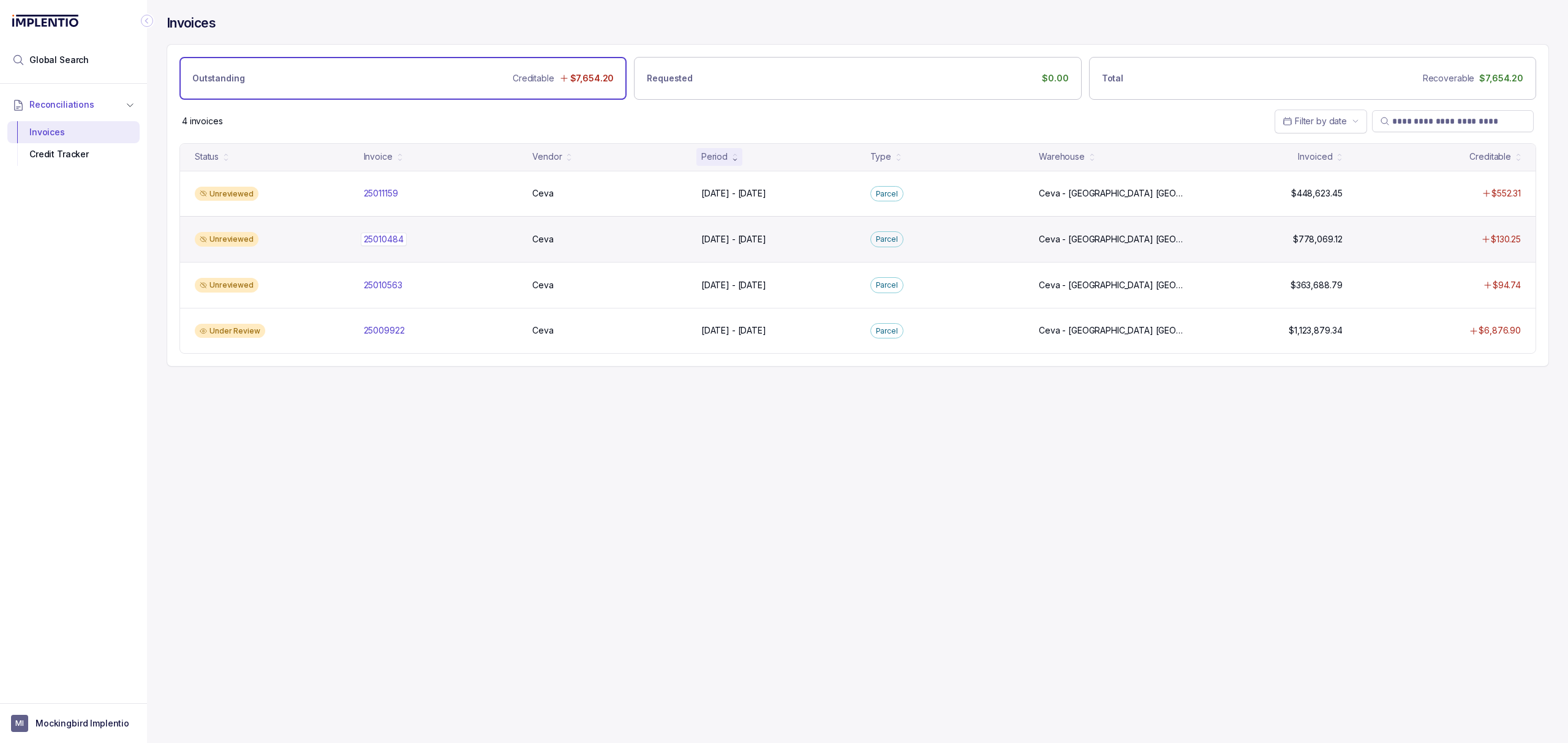
click at [383, 243] on p "25010484" at bounding box center [383, 239] width 46 height 14
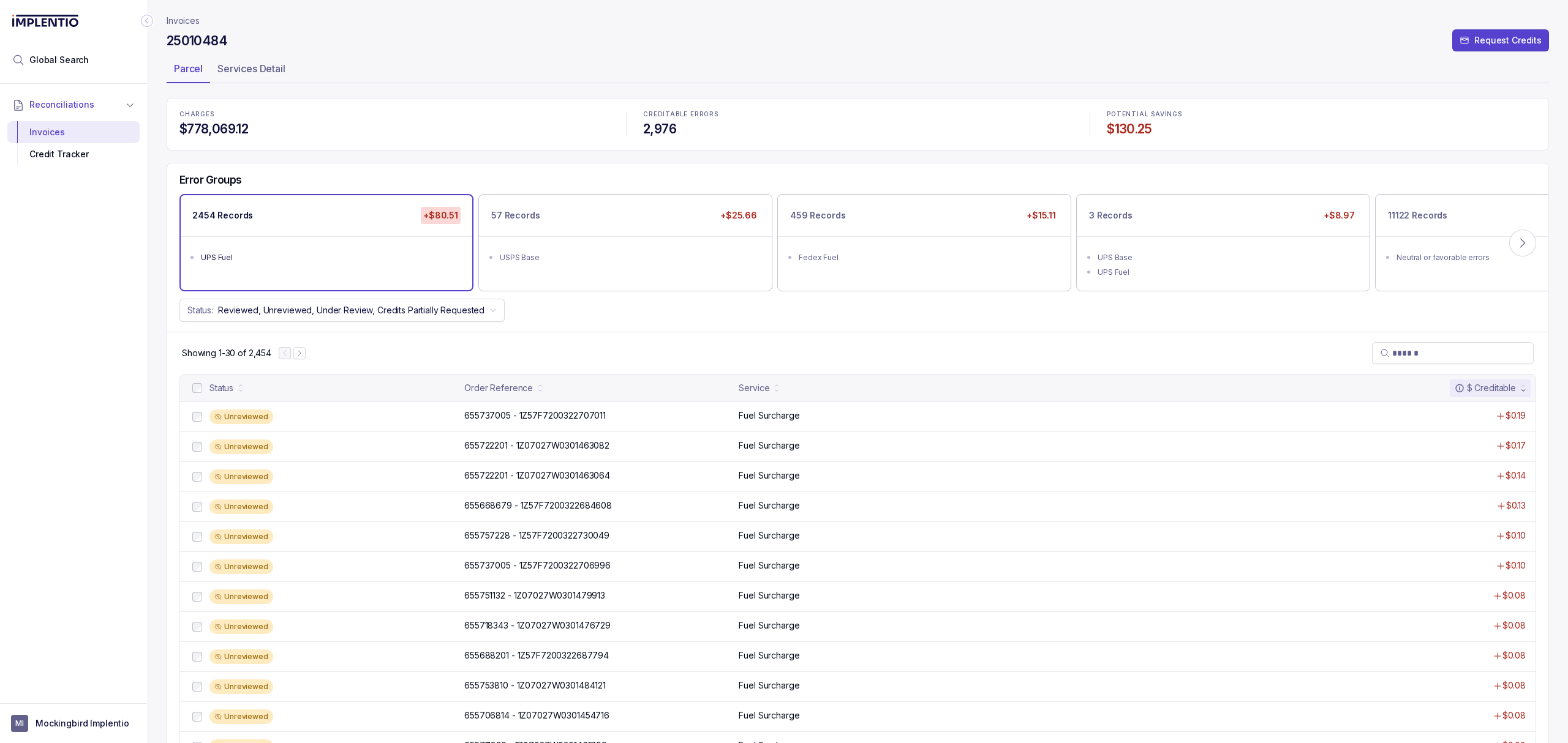
click at [191, 20] on p "Invoices" at bounding box center [183, 20] width 33 height 12
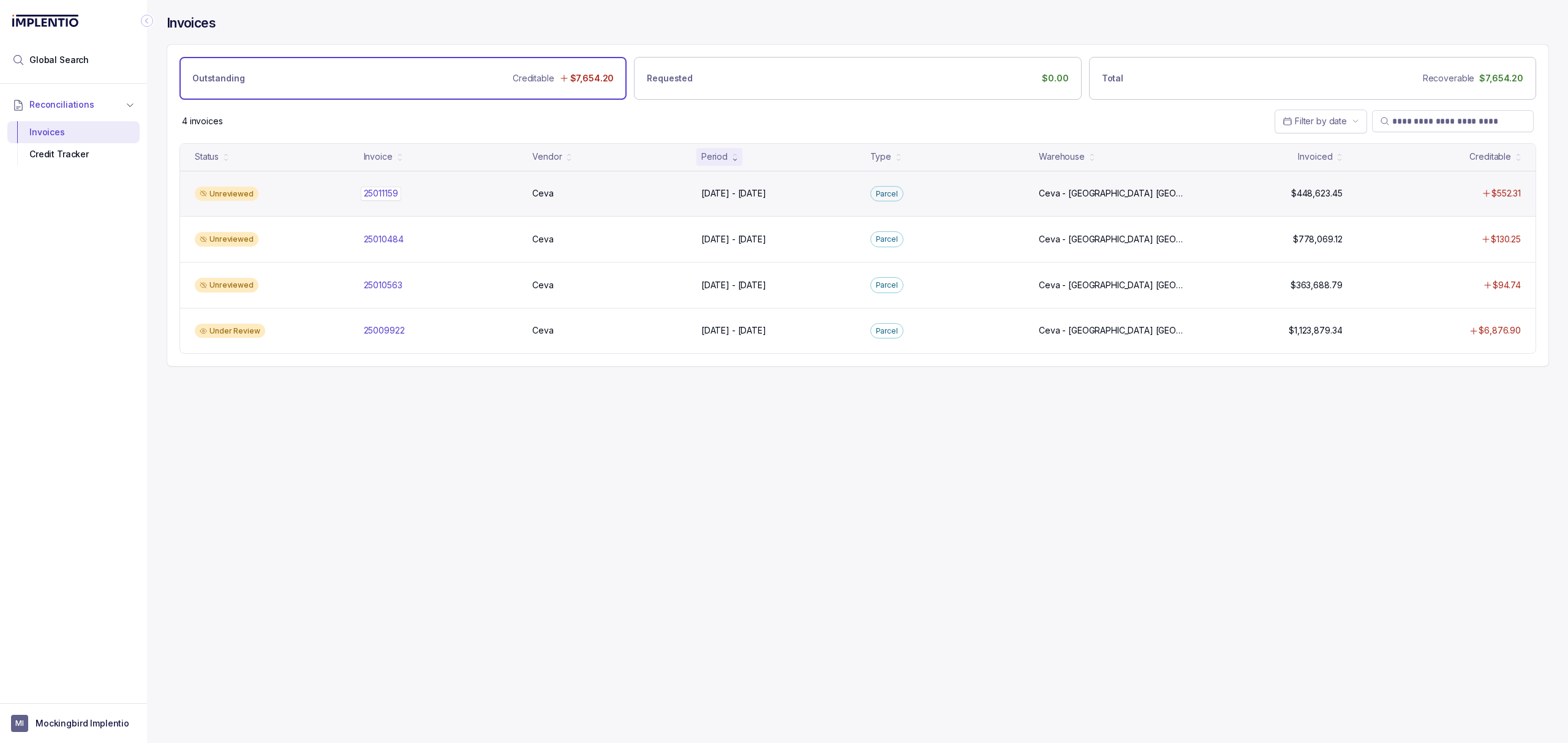
click at [374, 192] on p "25011159" at bounding box center [380, 193] width 40 height 14
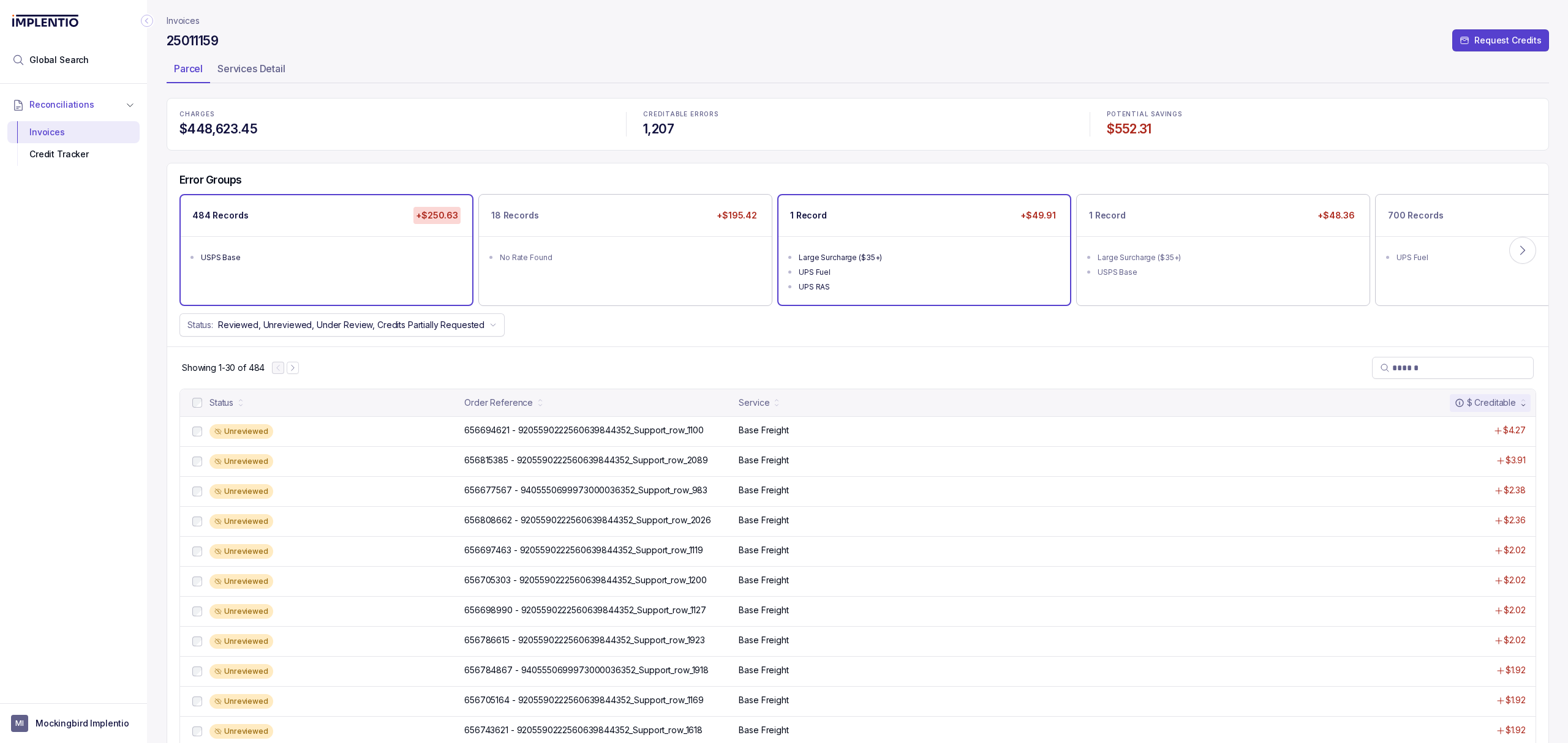
click at [949, 243] on ul "Large Surcharge ($35+) UPS Fuel UPS RAS" at bounding box center [924, 270] width 292 height 68
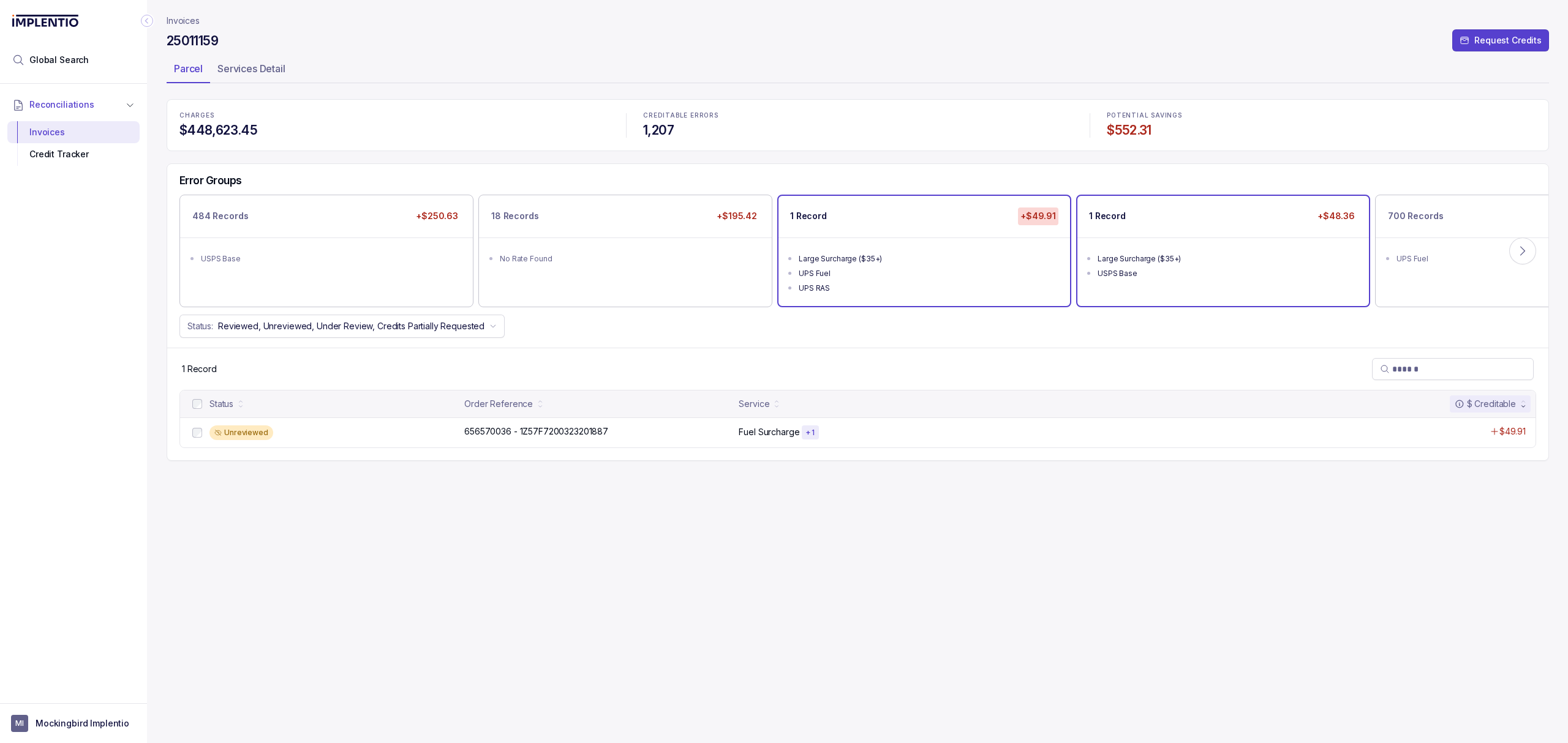
click at [1217, 253] on div "Large Surcharge ($35+)" at bounding box center [1226, 259] width 258 height 12
click at [1516, 255] on icon at bounding box center [1523, 251] width 12 height 12
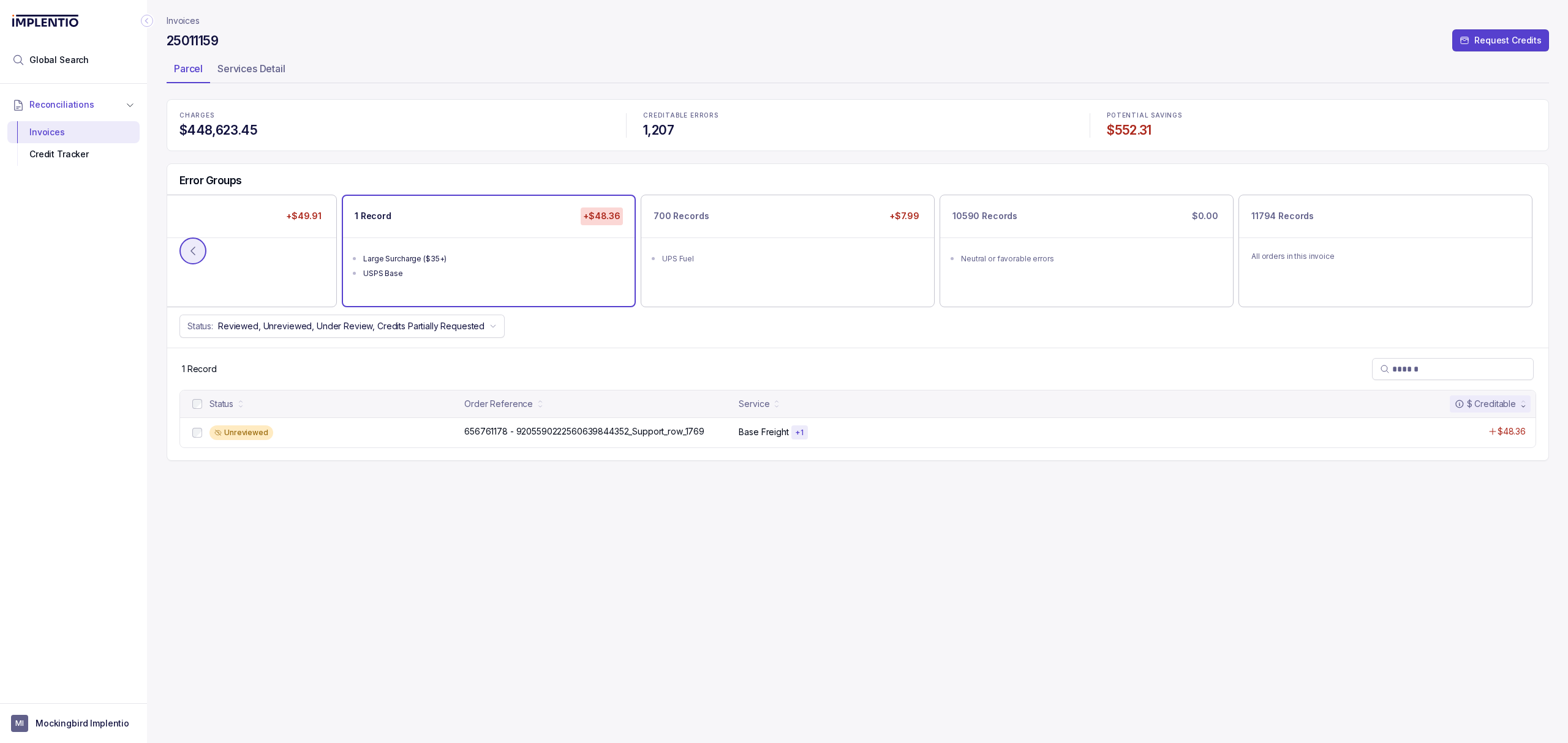
click at [192, 245] on icon at bounding box center [192, 251] width 12 height 12
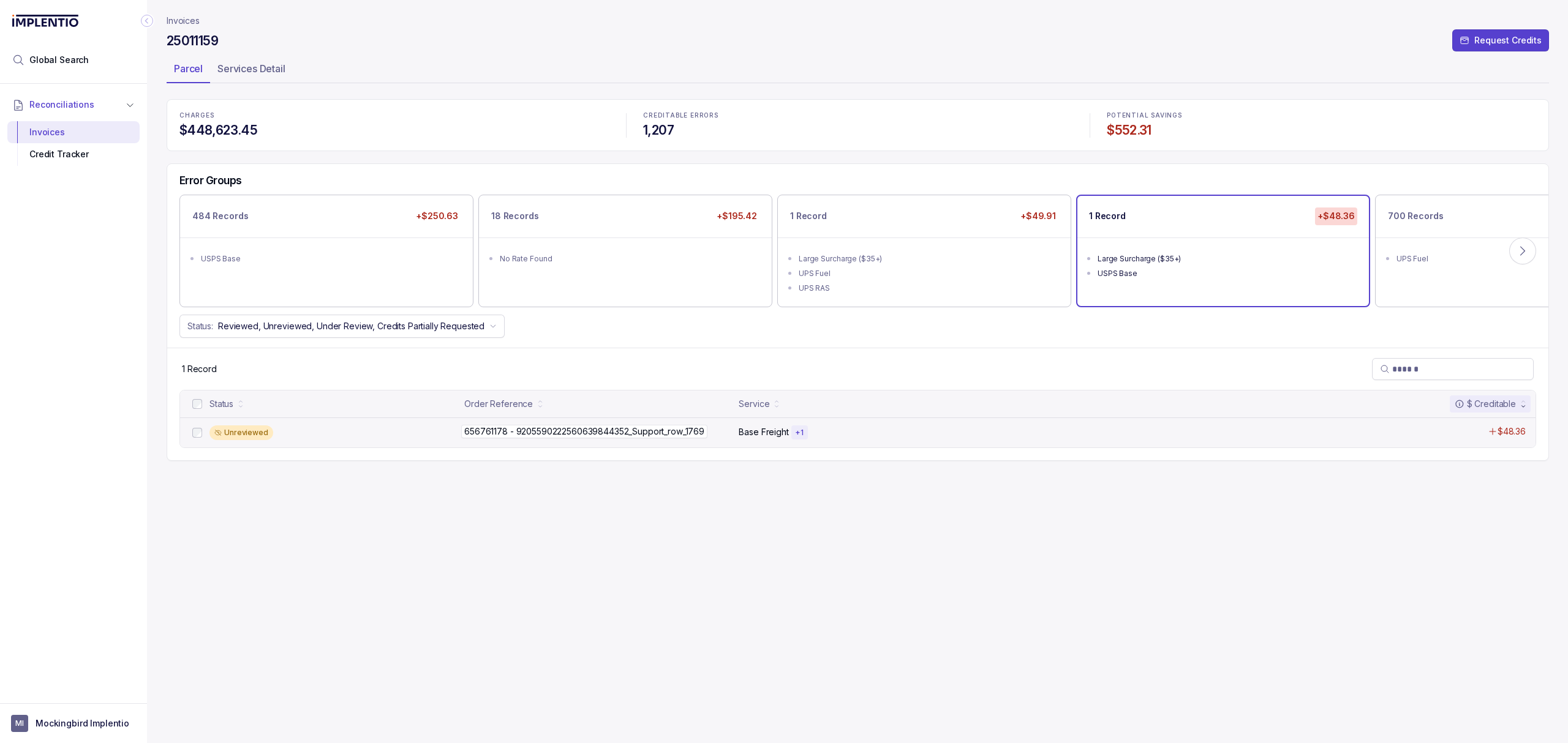
click at [549, 437] on p "656761178 - 9205590222560639844352_Support_row_1769" at bounding box center [584, 432] width 246 height 14
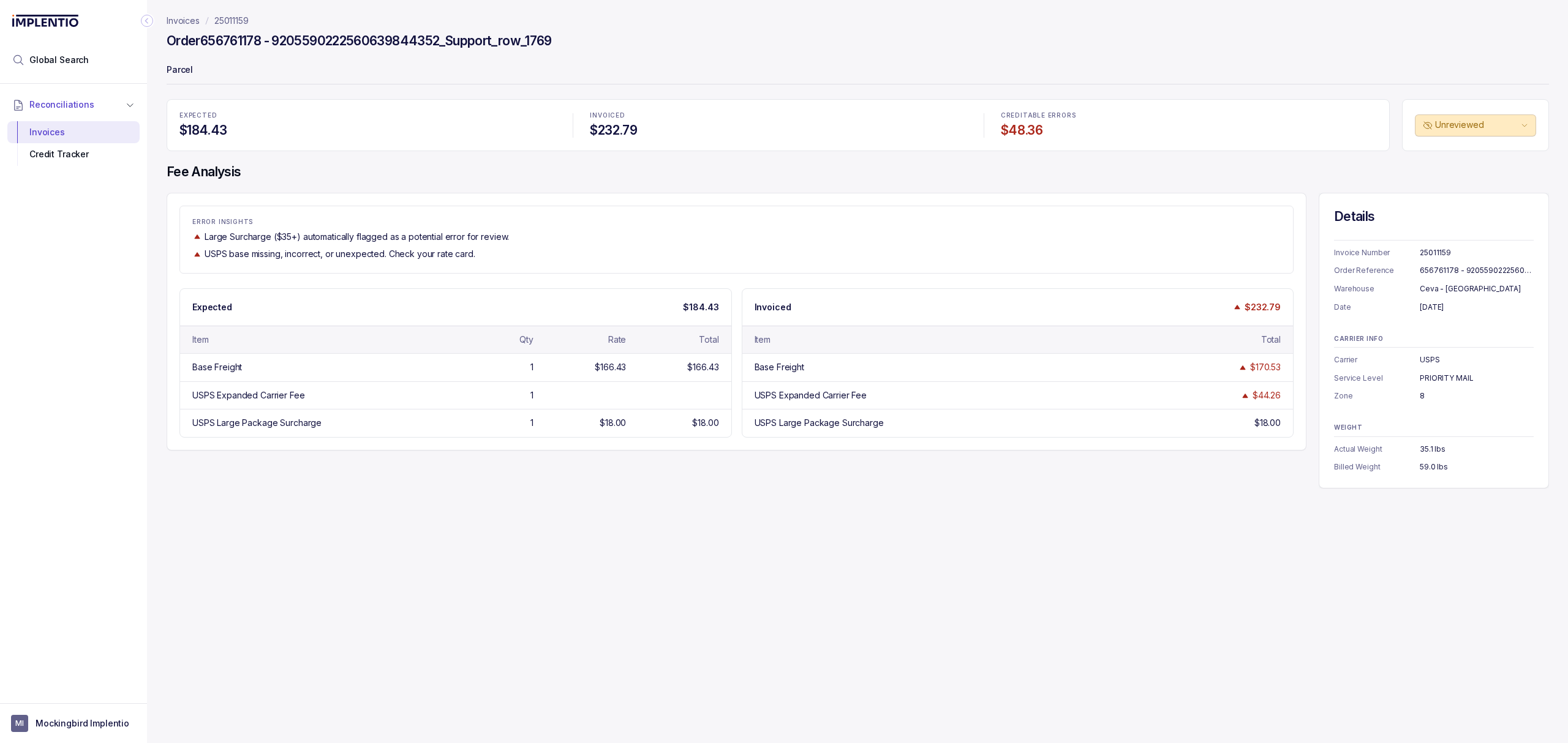
drag, startPoint x: 630, startPoint y: 537, endPoint x: 640, endPoint y: 514, distance: 25.1
click at [630, 540] on div "Invoices 25011159 Order 656761178 - 9205590222560639844352_Support_row_1769 Par…" at bounding box center [853, 371] width 1411 height 743
click at [643, 493] on div "Invoices 25011159 Order 656761178 - 9205590222560639844352_Support_row_1769 Par…" at bounding box center [853, 371] width 1411 height 743
